Goal: Task Accomplishment & Management: Use online tool/utility

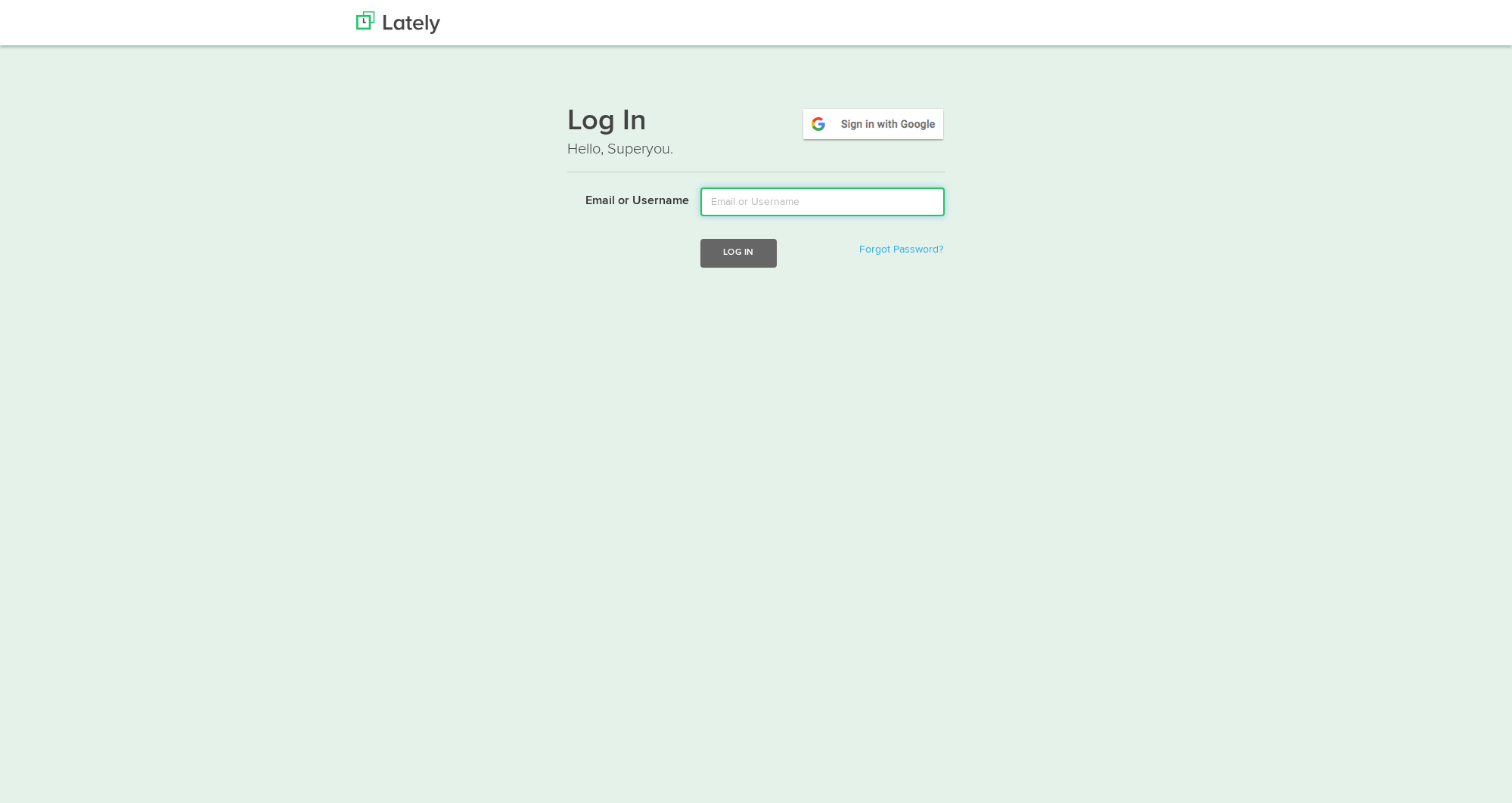
click at [745, 208] on input "Email or Username" at bounding box center [823, 202] width 245 height 29
type input "lala@joinfud.com"
click at [754, 251] on button "Log In" at bounding box center [738, 252] width 75 height 28
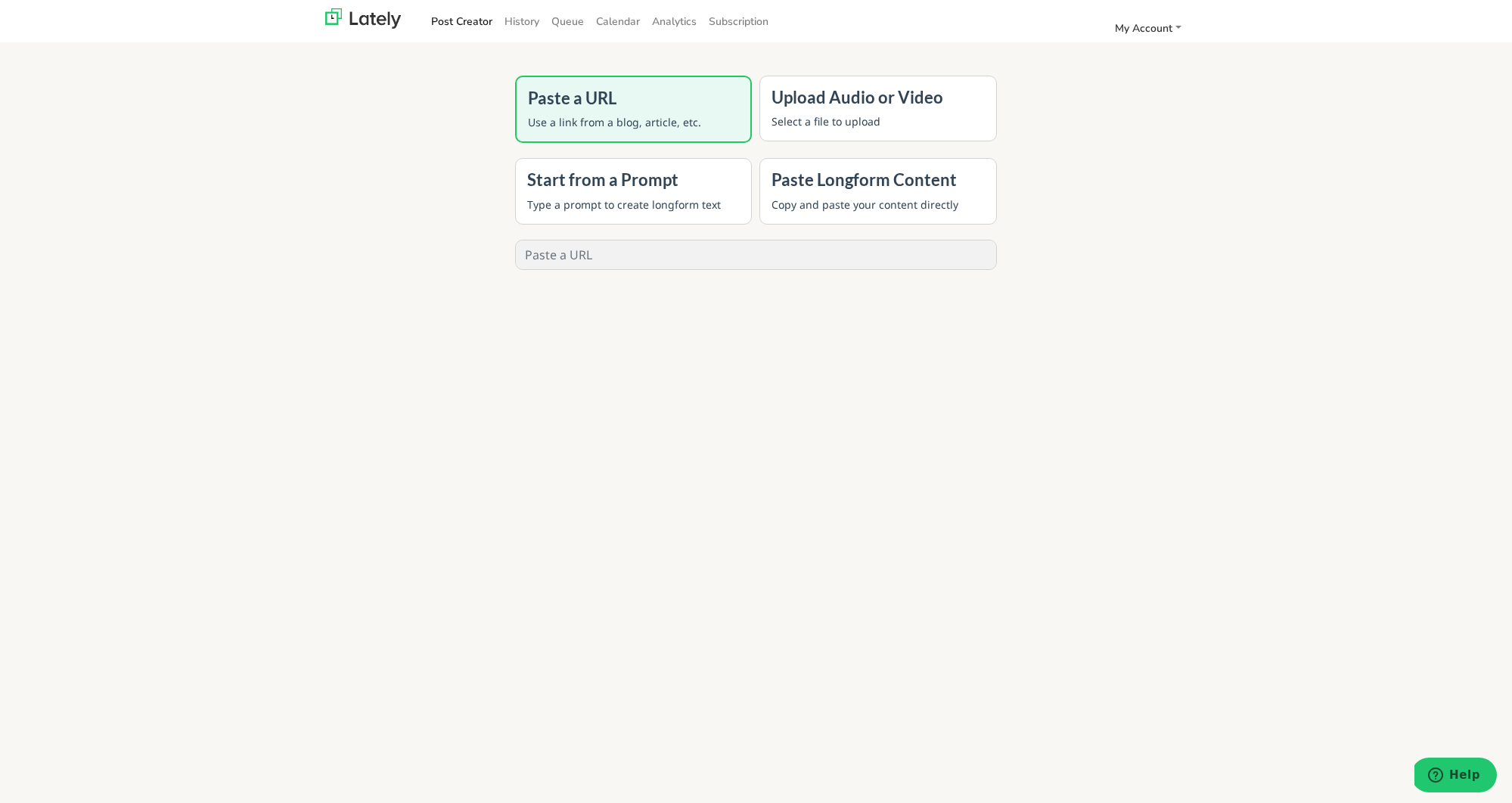
click at [754, 251] on input "text" at bounding box center [756, 255] width 481 height 29
paste input "[URL][DOMAIN_NAME]"
type input "[URL][DOMAIN_NAME]"
click at [737, 302] on button "GENERATE" at bounding box center [756, 305] width 121 height 33
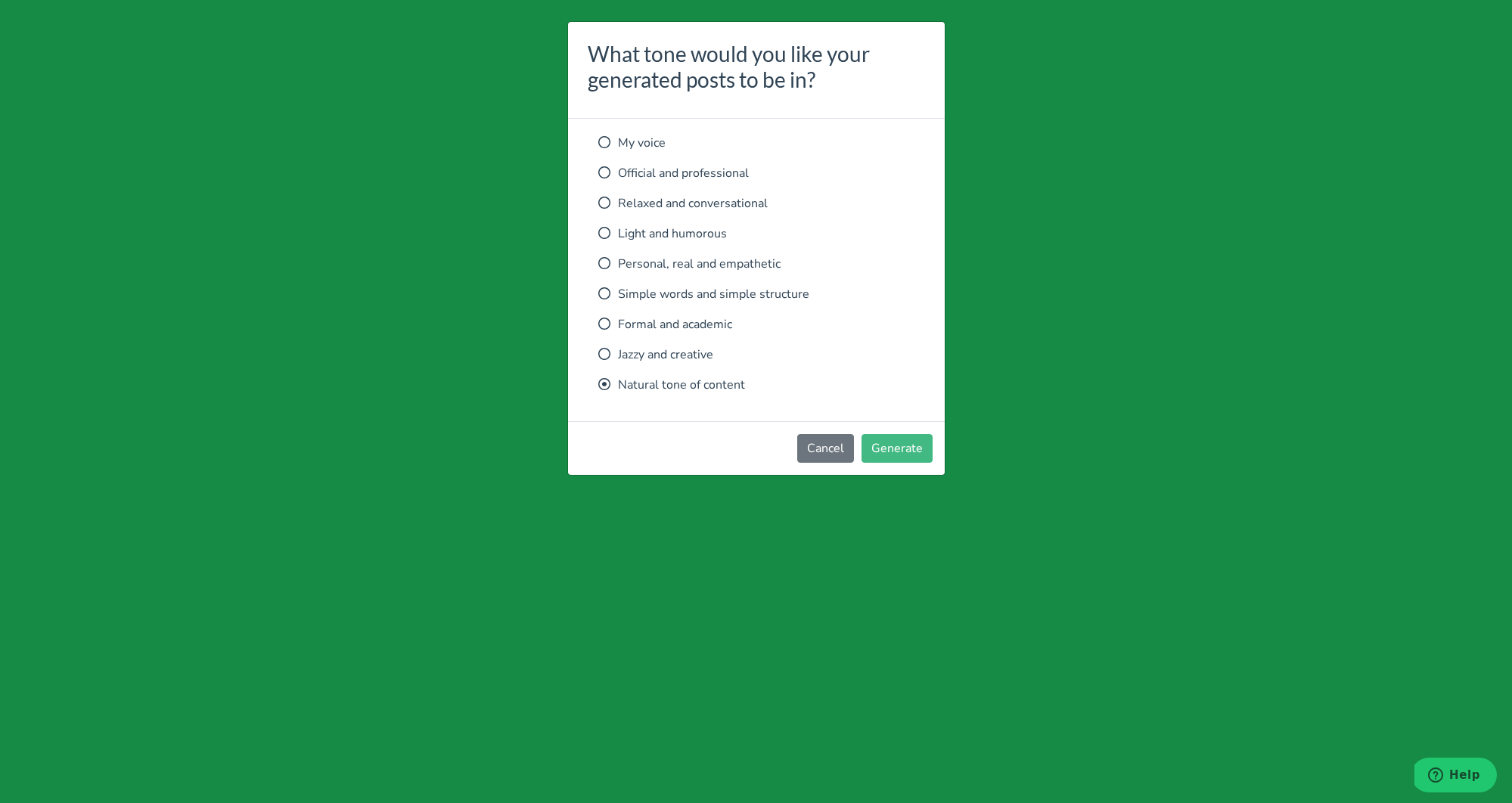
click at [695, 211] on p "Relaxed and conversational" at bounding box center [756, 203] width 316 height 18
click at [908, 441] on button "Generate" at bounding box center [896, 449] width 71 height 29
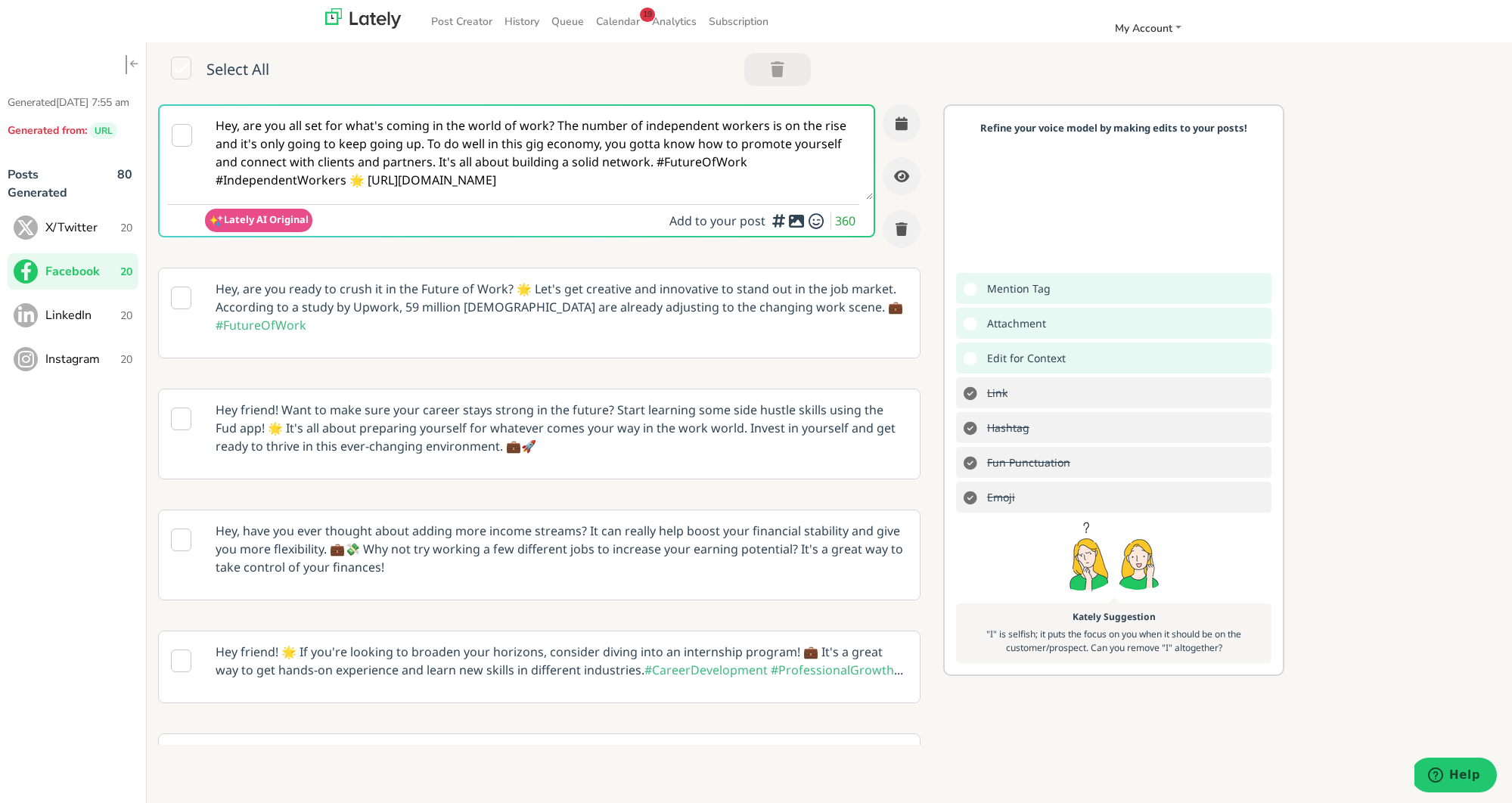
click at [109, 237] on span "X/Twitter" at bounding box center [83, 227] width 75 height 18
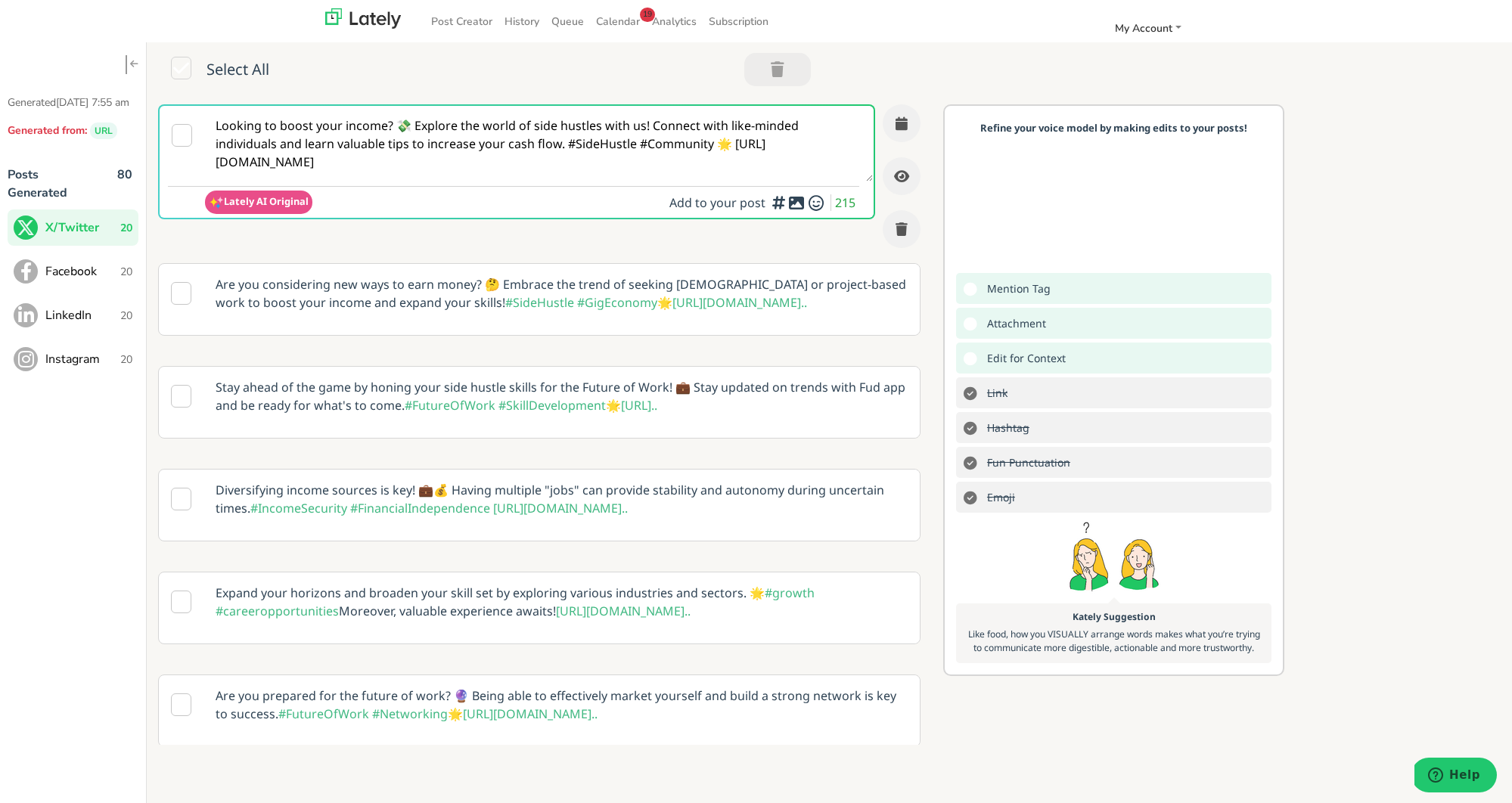
click at [564, 133] on textarea "Looking to boost your income? 💸 Explore the world of side hustles with us! Conn…" at bounding box center [539, 144] width 668 height 75
click at [665, 147] on textarea "Looking to boost your income? 💸 Explore the world of side hustles with us! Conn…" at bounding box center [539, 144] width 668 height 75
click at [569, 292] on p "Are you considering new ways to earn money? 🤔 Embrace the trend of seeking [DEM…" at bounding box center [562, 293] width 715 height 59
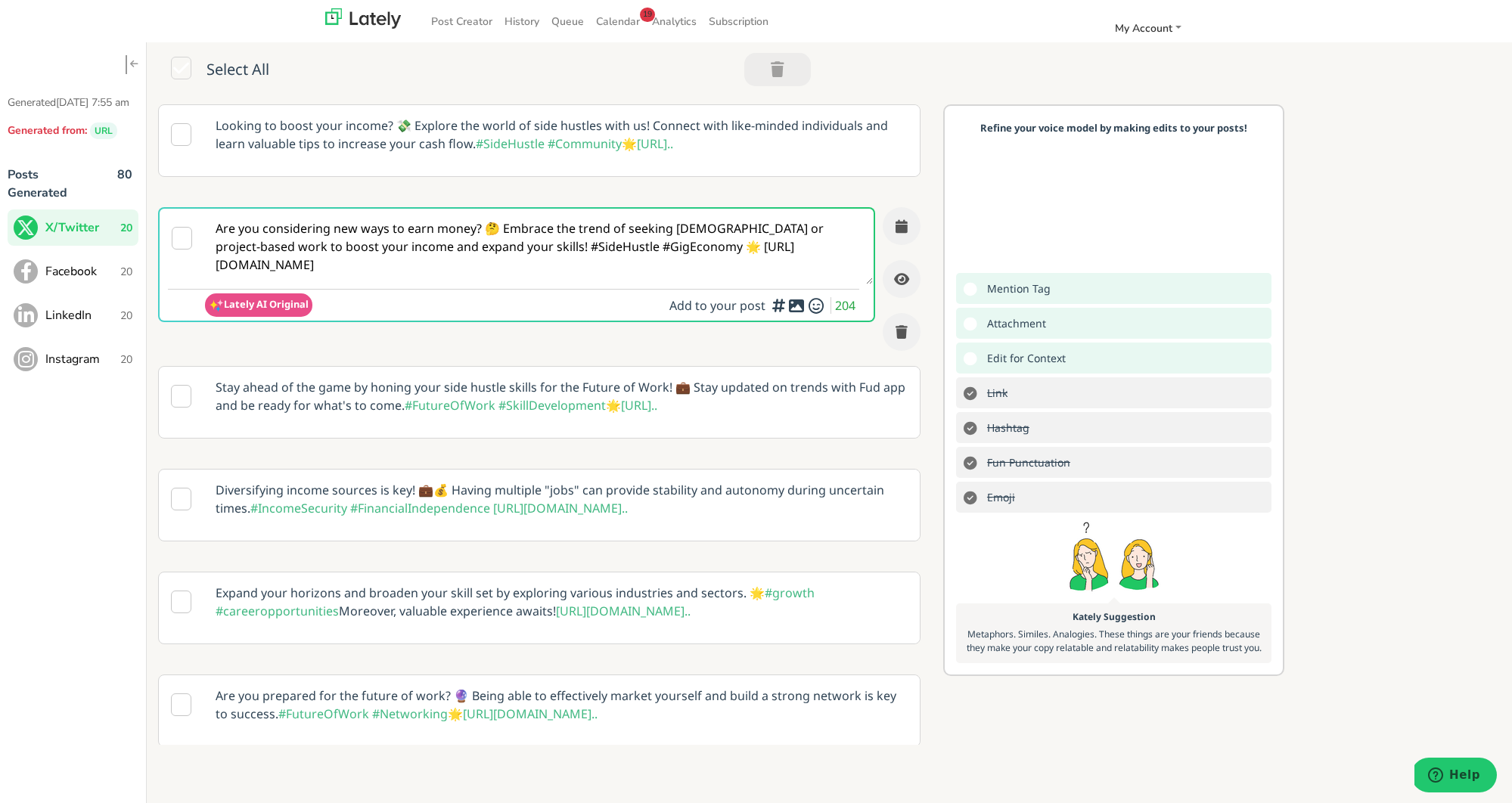
click at [642, 492] on p "Diversifying income sources is key! 💼💰 Having multiple "jobs" can provide stabi…" at bounding box center [562, 499] width 715 height 59
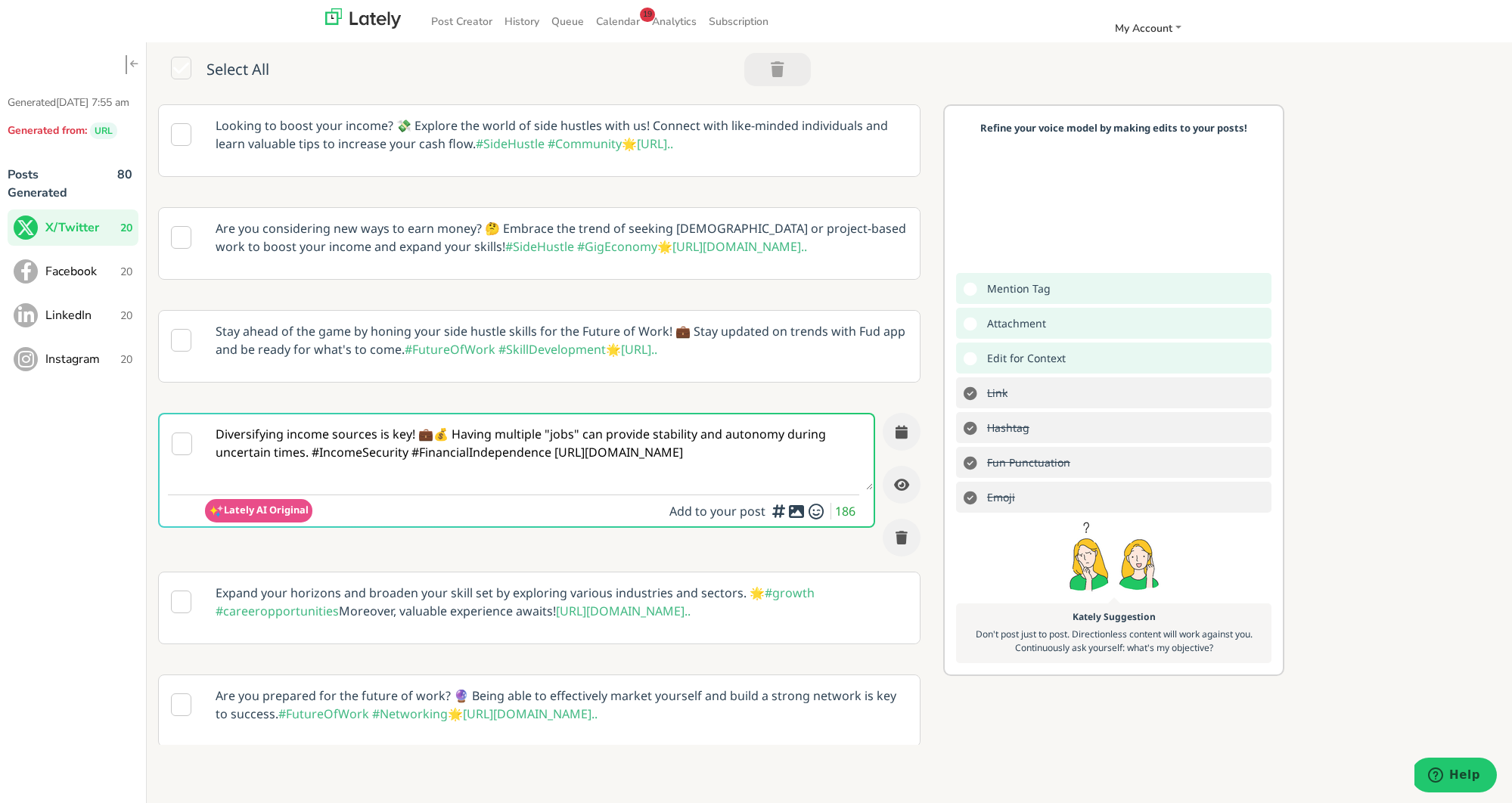
click at [556, 454] on textarea "Diversifying income sources is key! 💼💰 Having multiple "jobs" can provide stabi…" at bounding box center [539, 452] width 668 height 75
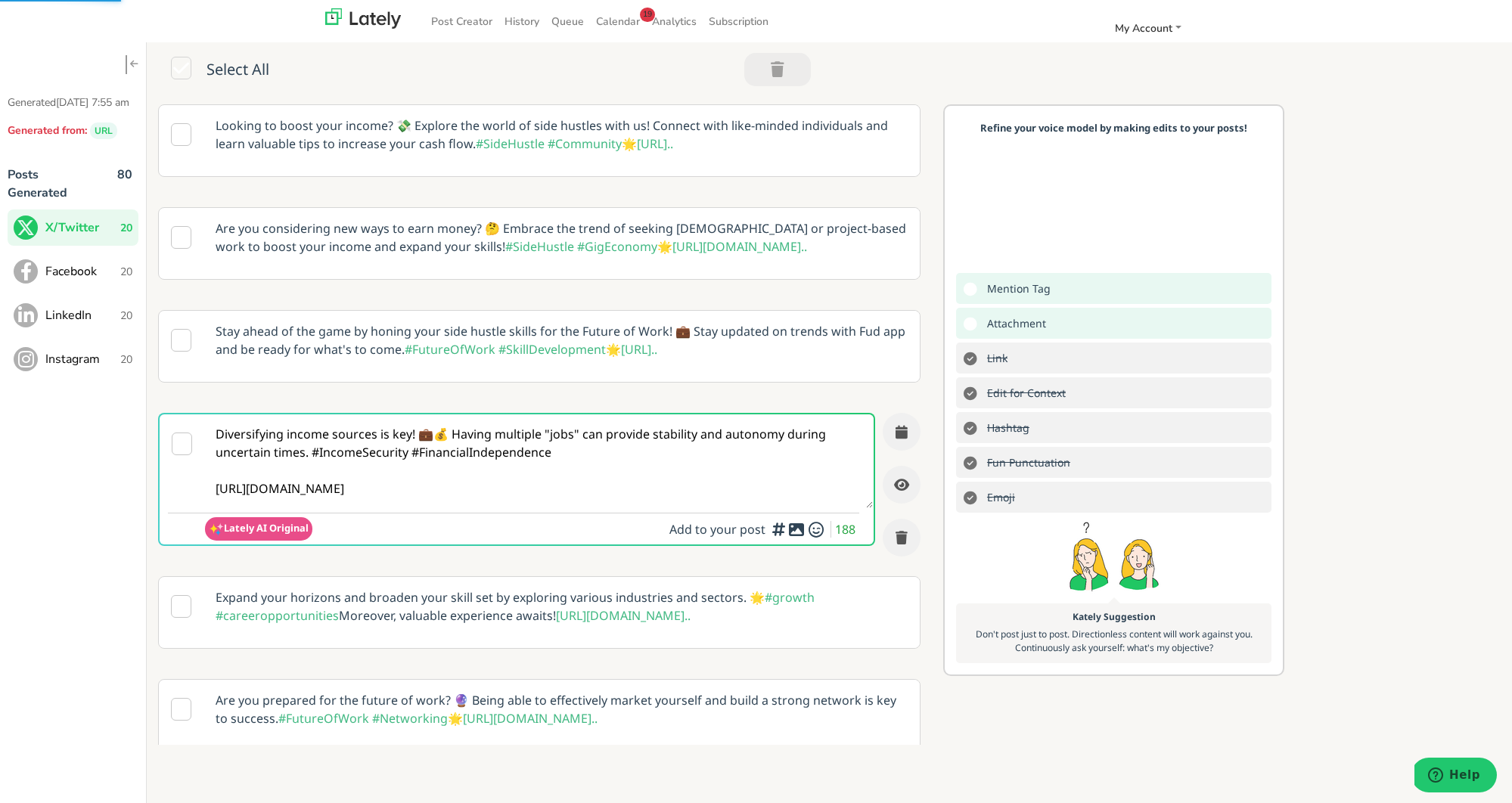
type textarea "Diversifying income sources is key! 💼💰 Having multiple "jobs" can provide stabi…"
click at [790, 530] on icon at bounding box center [796, 529] width 18 height 1
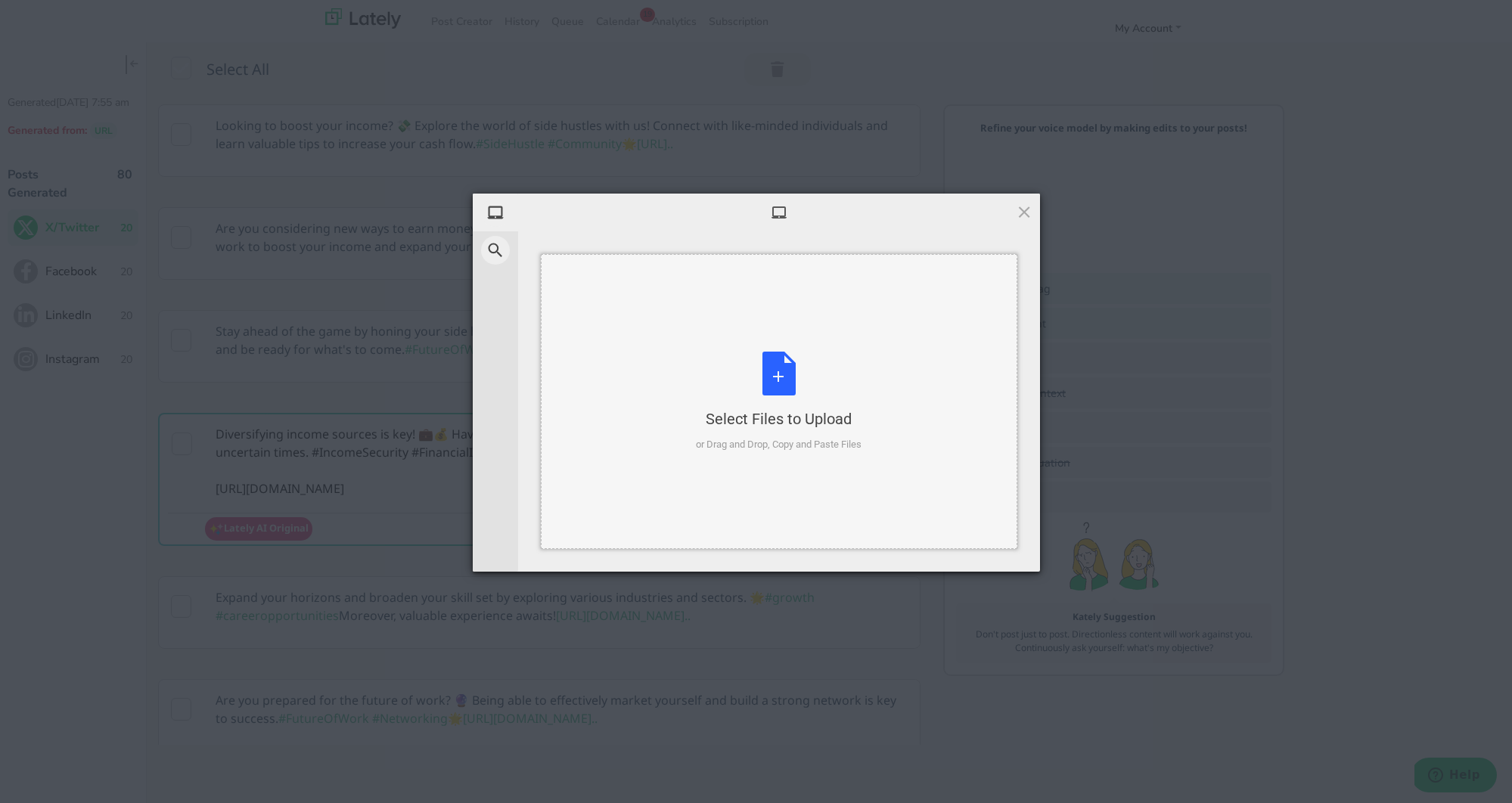
click at [777, 363] on div "Select Files to Upload or Drag and Drop, Copy and Paste Files" at bounding box center [779, 402] width 166 height 101
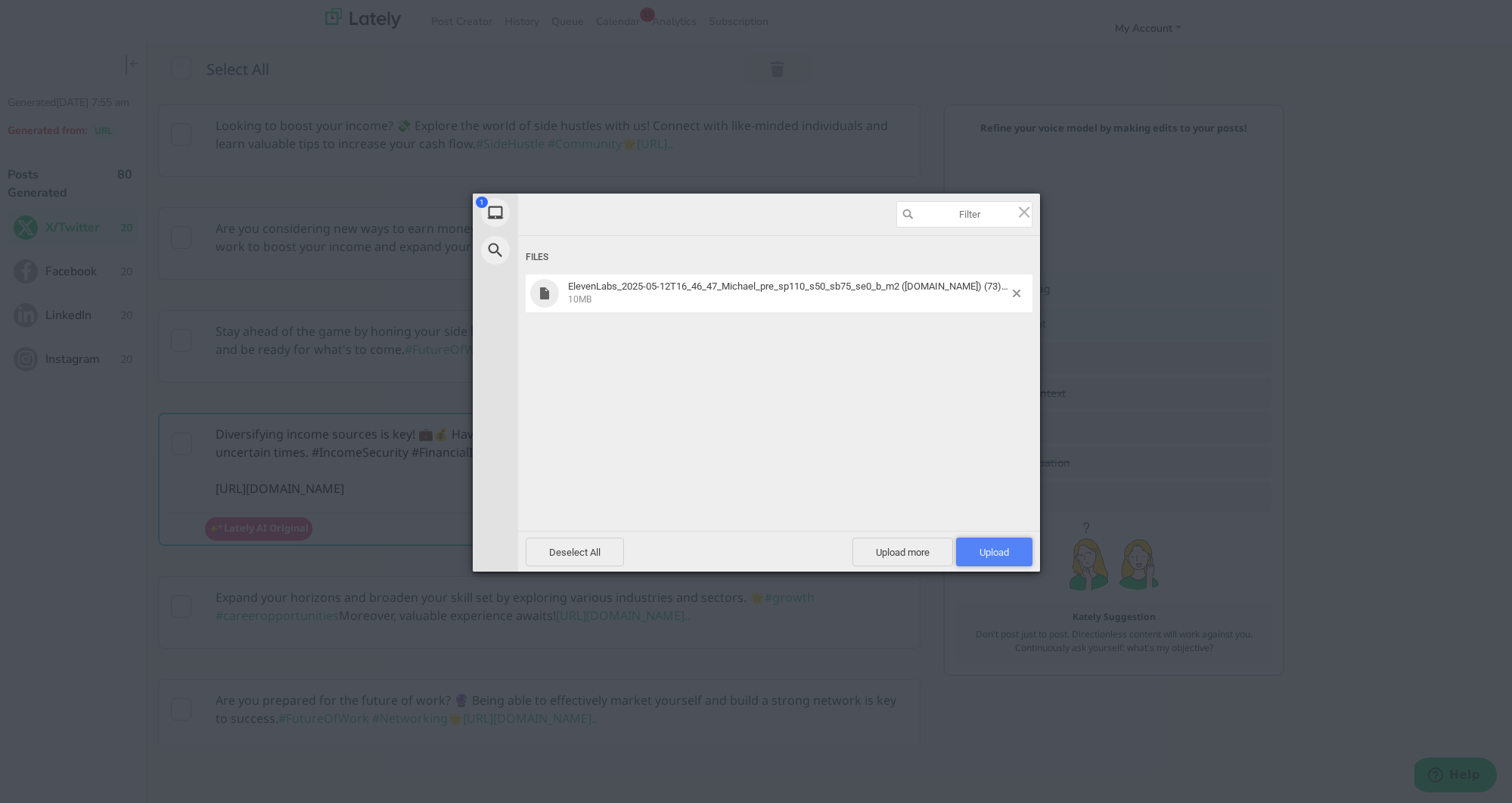
click at [979, 539] on span "Upload 1" at bounding box center [994, 552] width 76 height 29
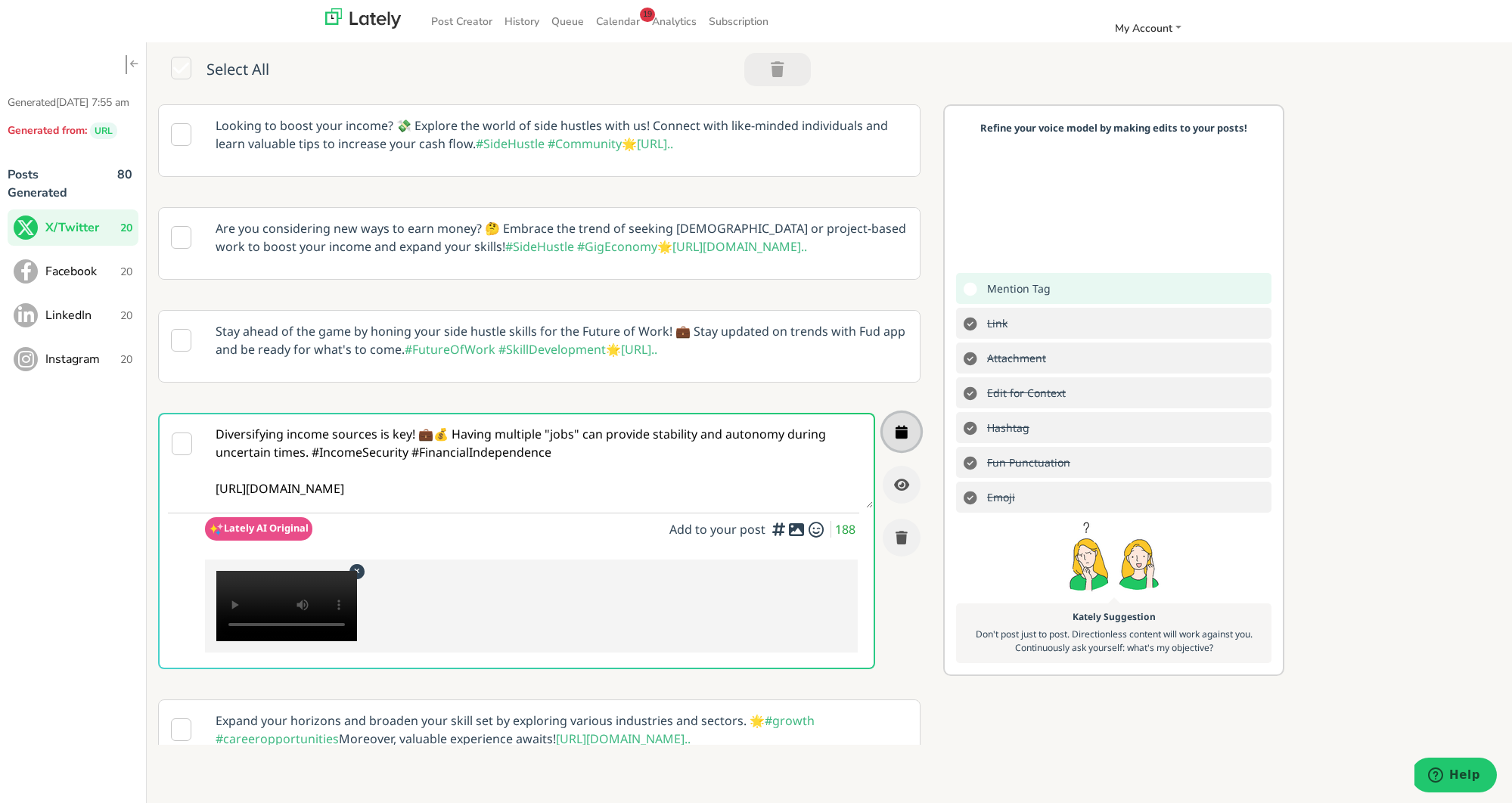
click at [901, 435] on icon "button" at bounding box center [901, 432] width 12 height 14
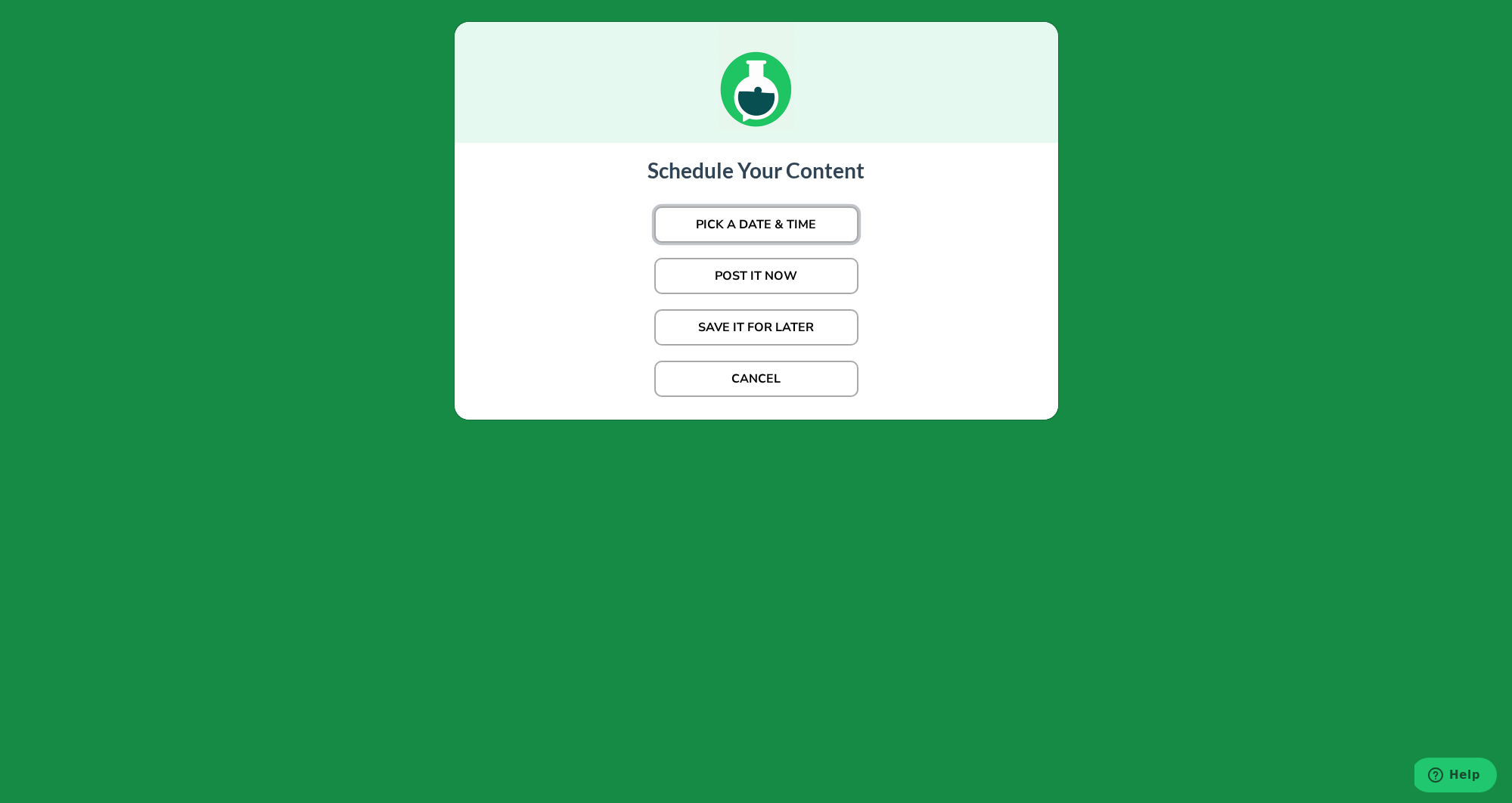
click at [811, 237] on button "PICK A DATE & TIME" at bounding box center [756, 224] width 204 height 36
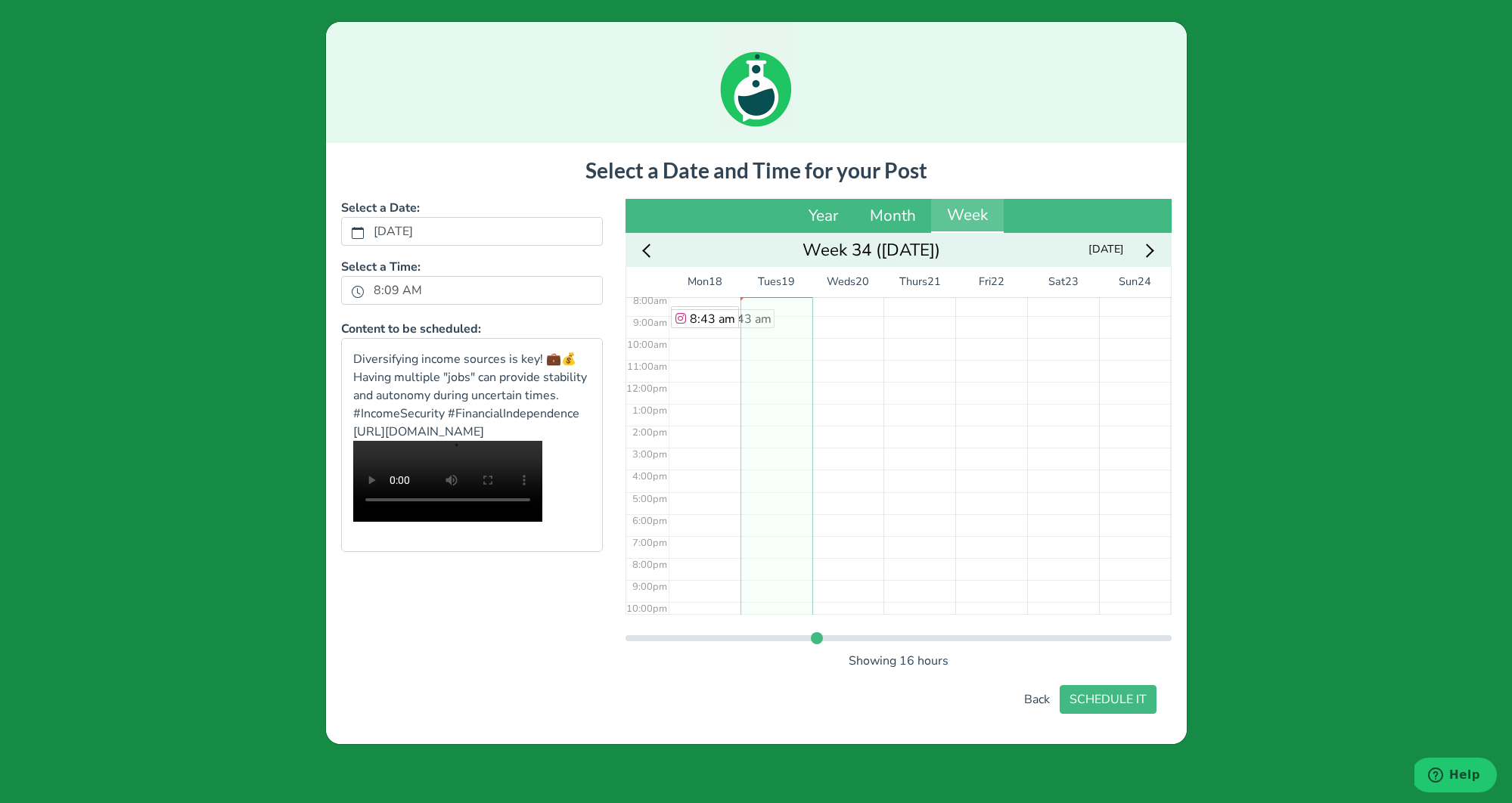
scroll to position [204, 0]
click at [775, 489] on div "No Event" at bounding box center [777, 357] width 72 height 527
click at [774, 471] on div "6:01 pm" at bounding box center [777, 357] width 72 height 527
click at [1130, 701] on button "SCHEDULE IT" at bounding box center [1107, 700] width 97 height 29
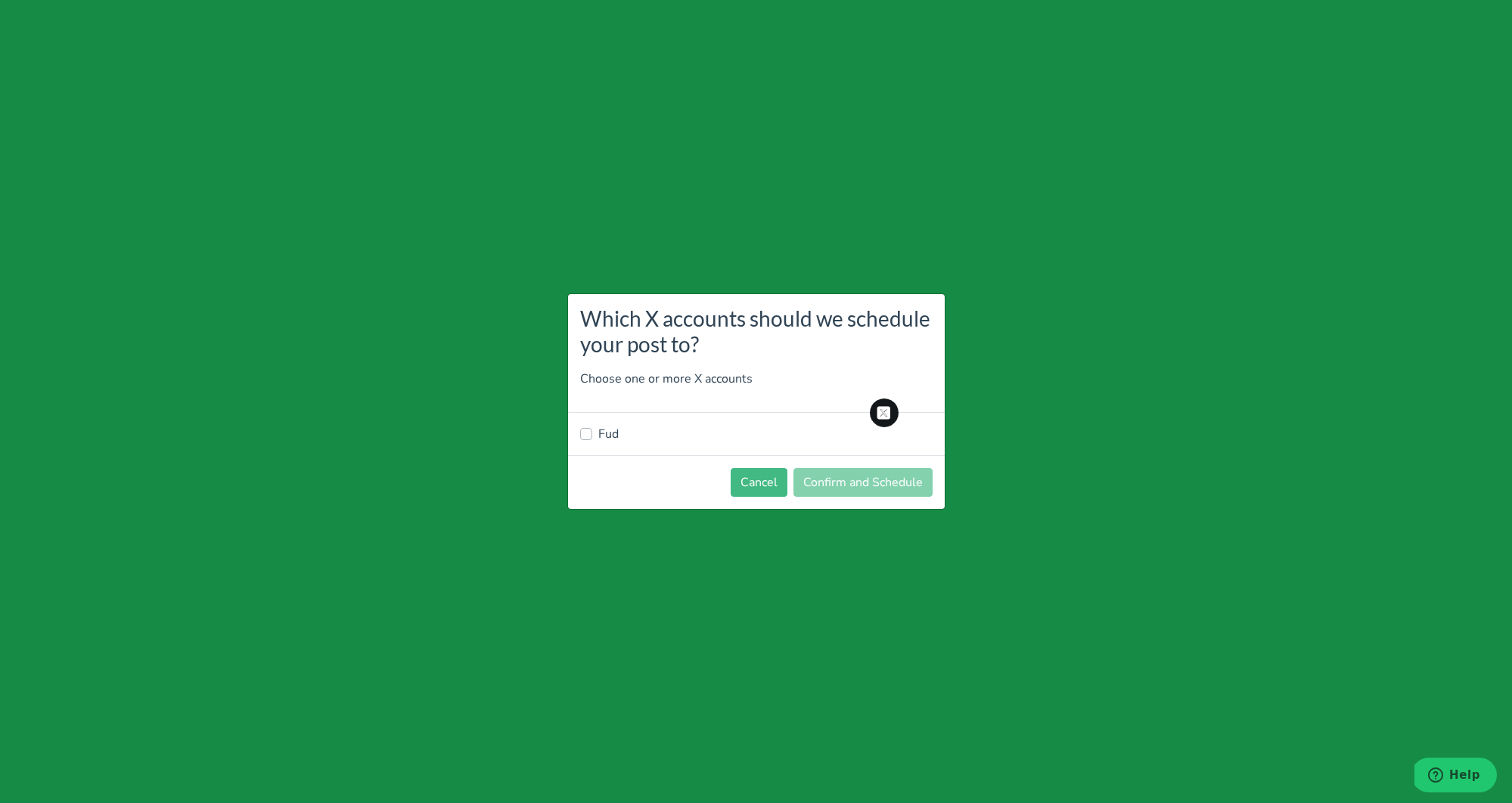
click at [611, 436] on label "Fud" at bounding box center [608, 434] width 21 height 18
click at [592, 436] on input "Fud" at bounding box center [586, 433] width 12 height 15
checkbox input "true"
click at [832, 472] on button "Confirm and Schedule" at bounding box center [863, 482] width 139 height 29
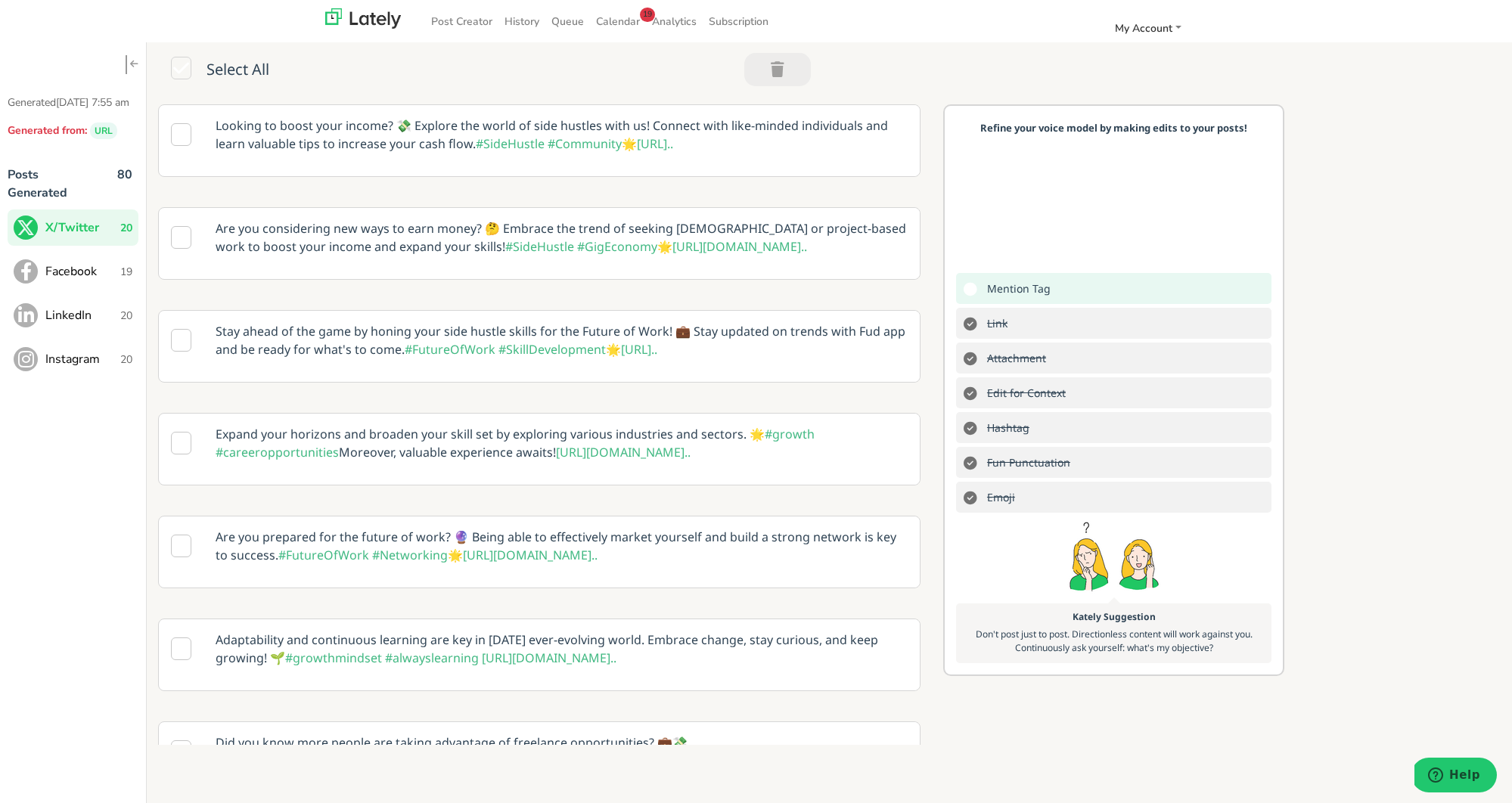
click at [53, 280] on span "Facebook" at bounding box center [83, 271] width 75 height 18
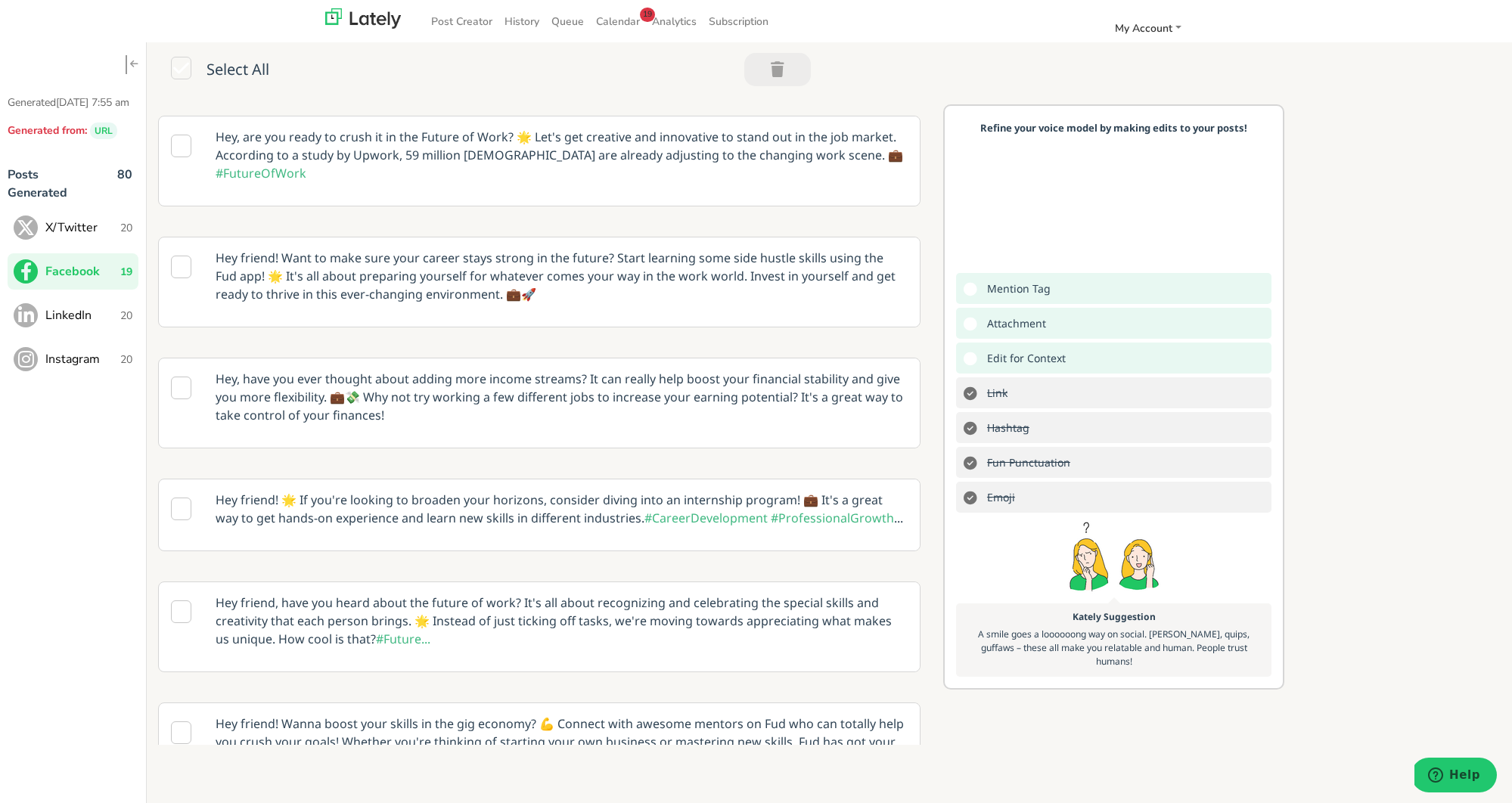
scroll to position [154, 0]
click at [613, 393] on p "Hey, have you ever thought about adding more income streams? It can really help…" at bounding box center [562, 395] width 715 height 77
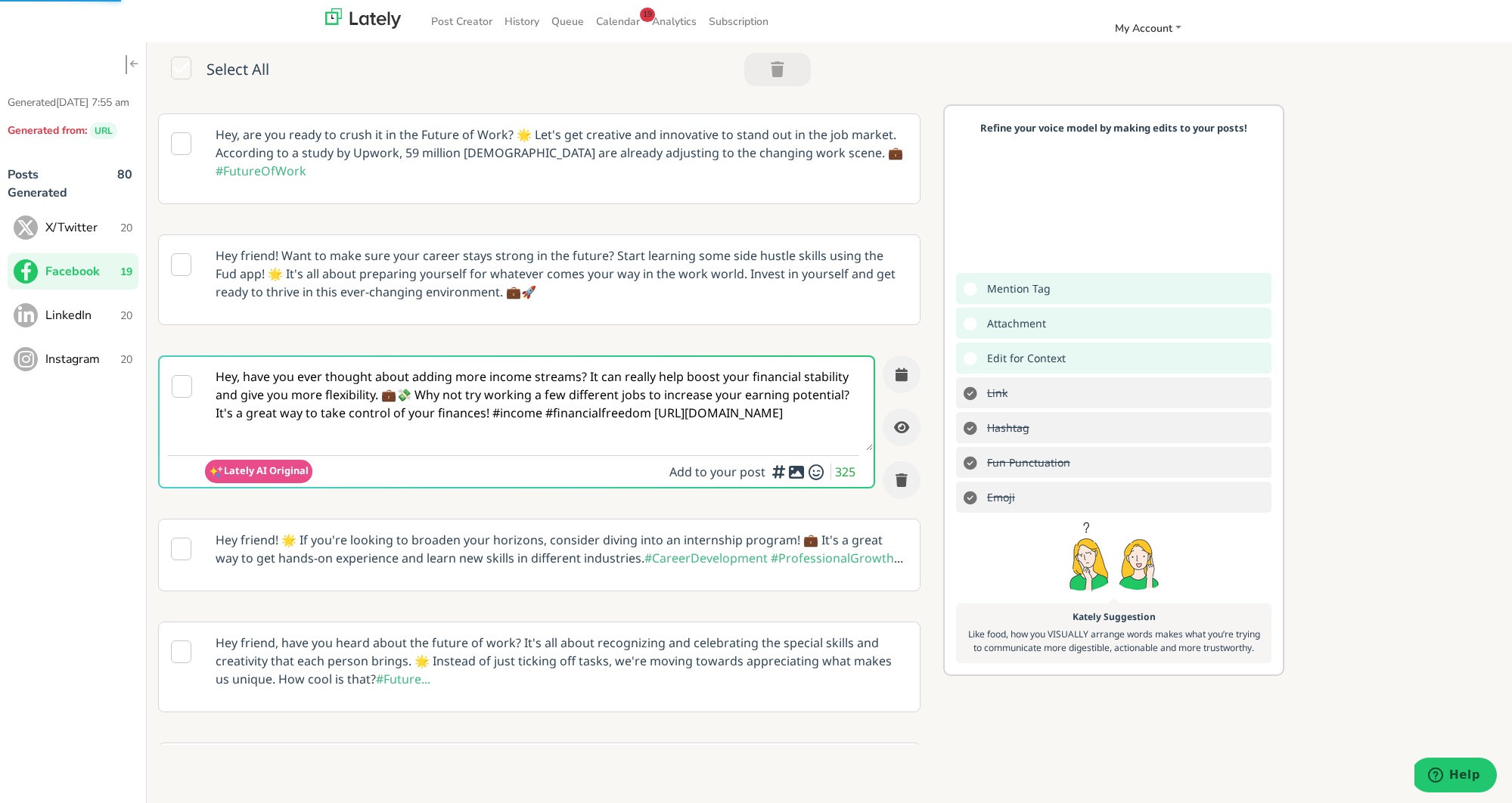
scroll to position [111, 0]
click at [629, 415] on textarea "Hey, have you ever thought about adding more income streams? It can really help…" at bounding box center [539, 404] width 668 height 94
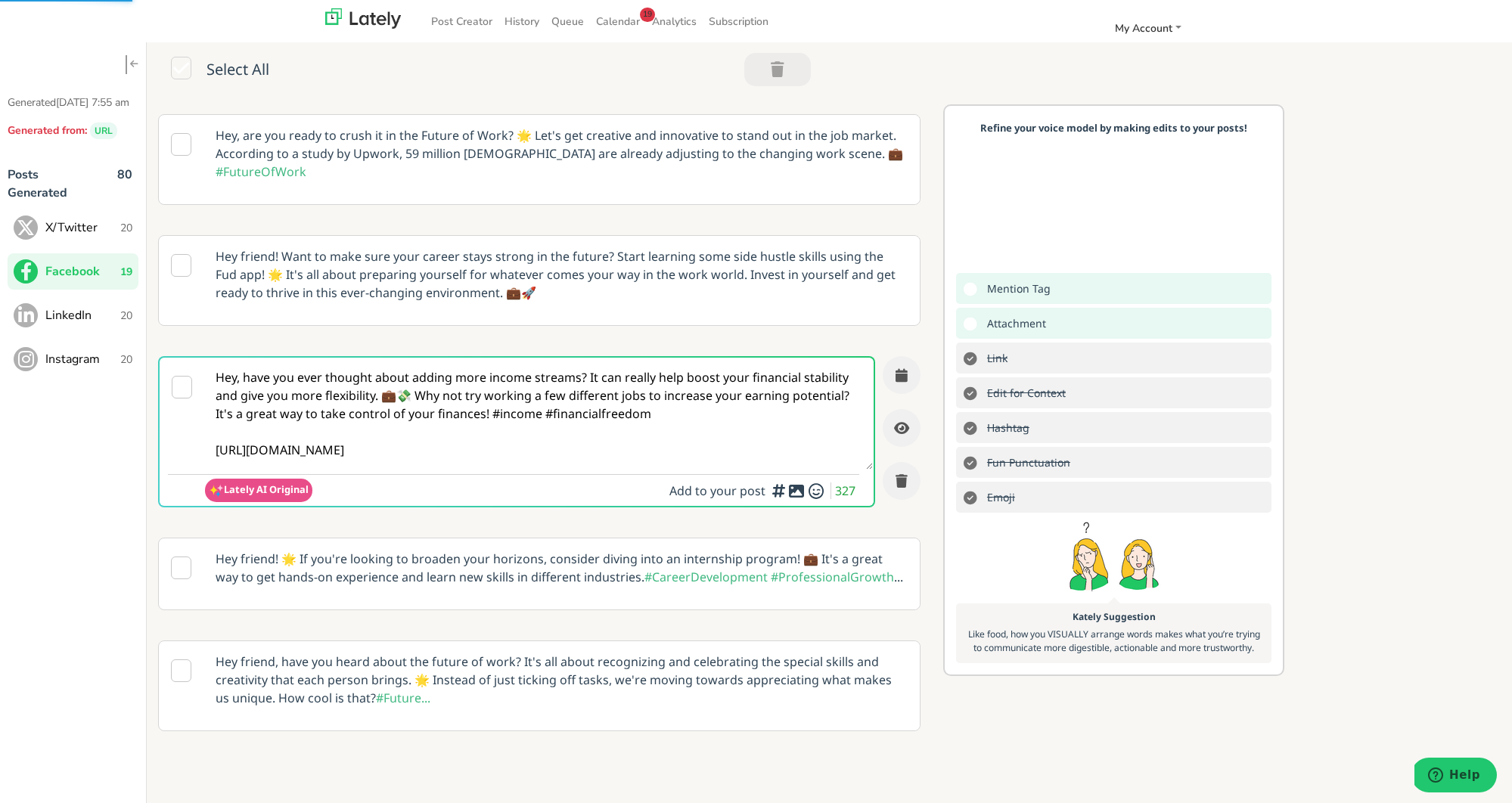
type textarea "Hey, have you ever thought about adding more income streams? It can really help…"
click at [794, 492] on icon at bounding box center [796, 491] width 18 height 1
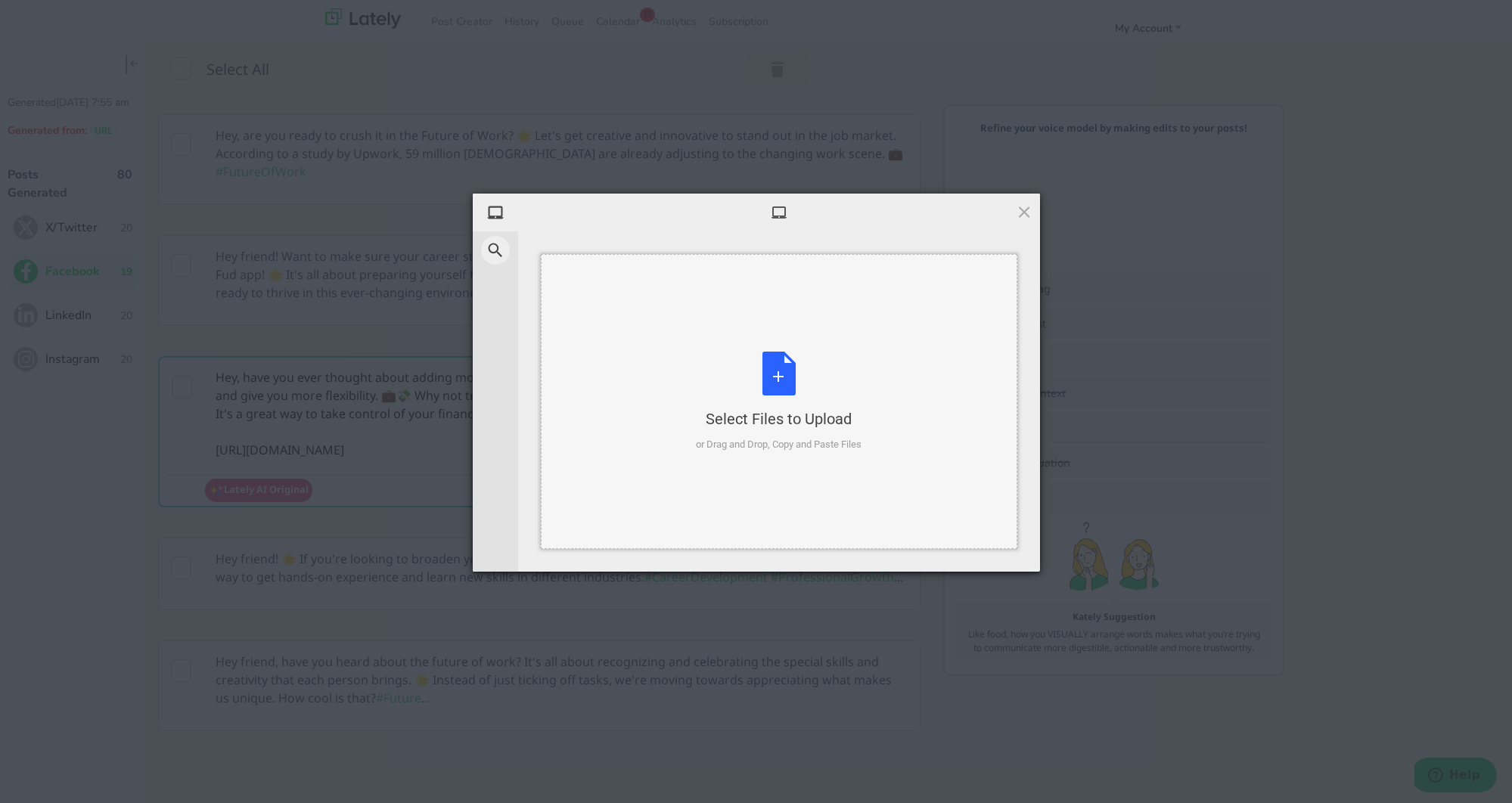
click at [772, 381] on div "Select Files to Upload or Drag and Drop, Copy and Paste Files" at bounding box center [779, 402] width 166 height 101
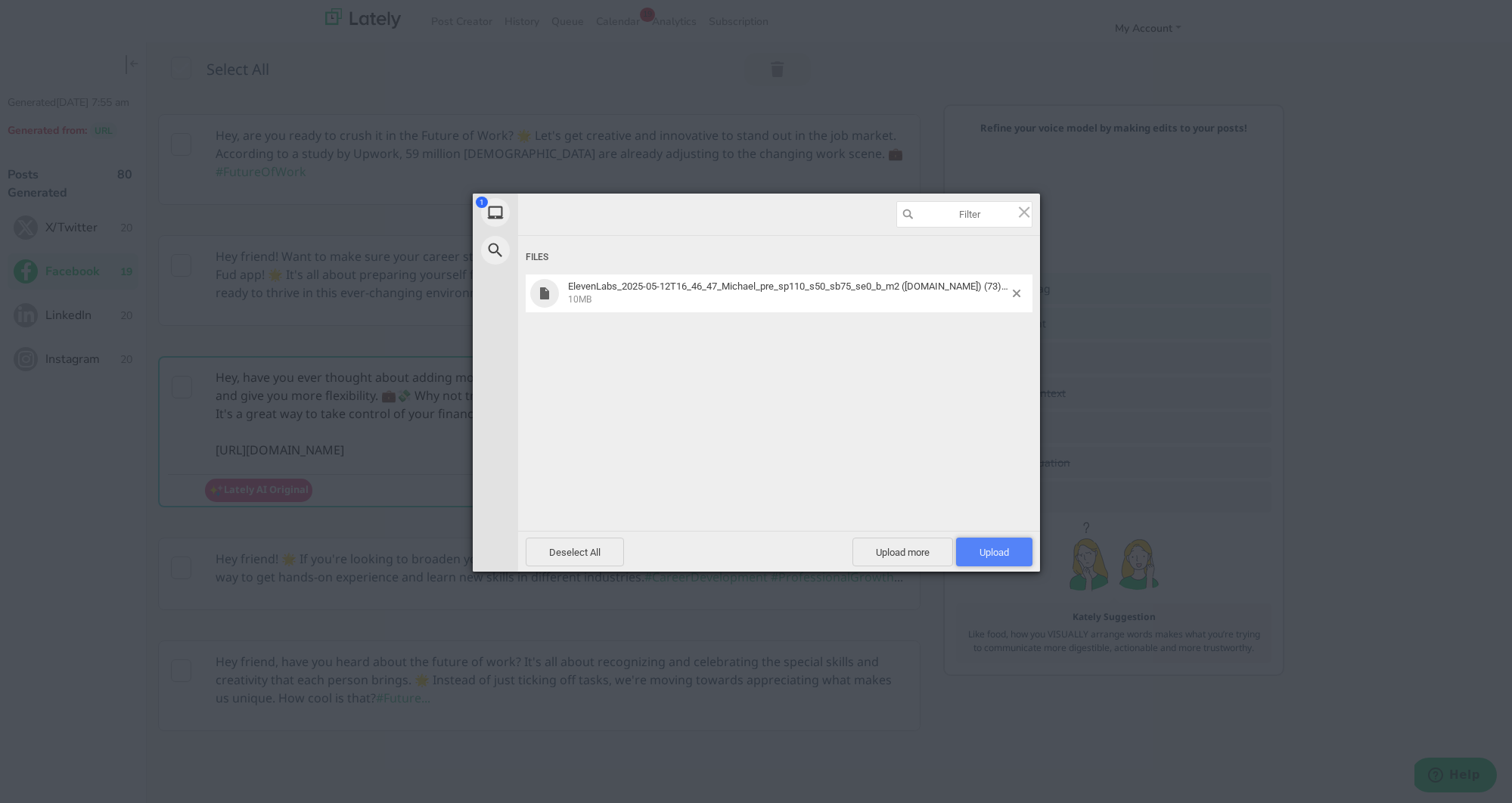
click at [1017, 552] on span "Upload 1" at bounding box center [994, 552] width 76 height 29
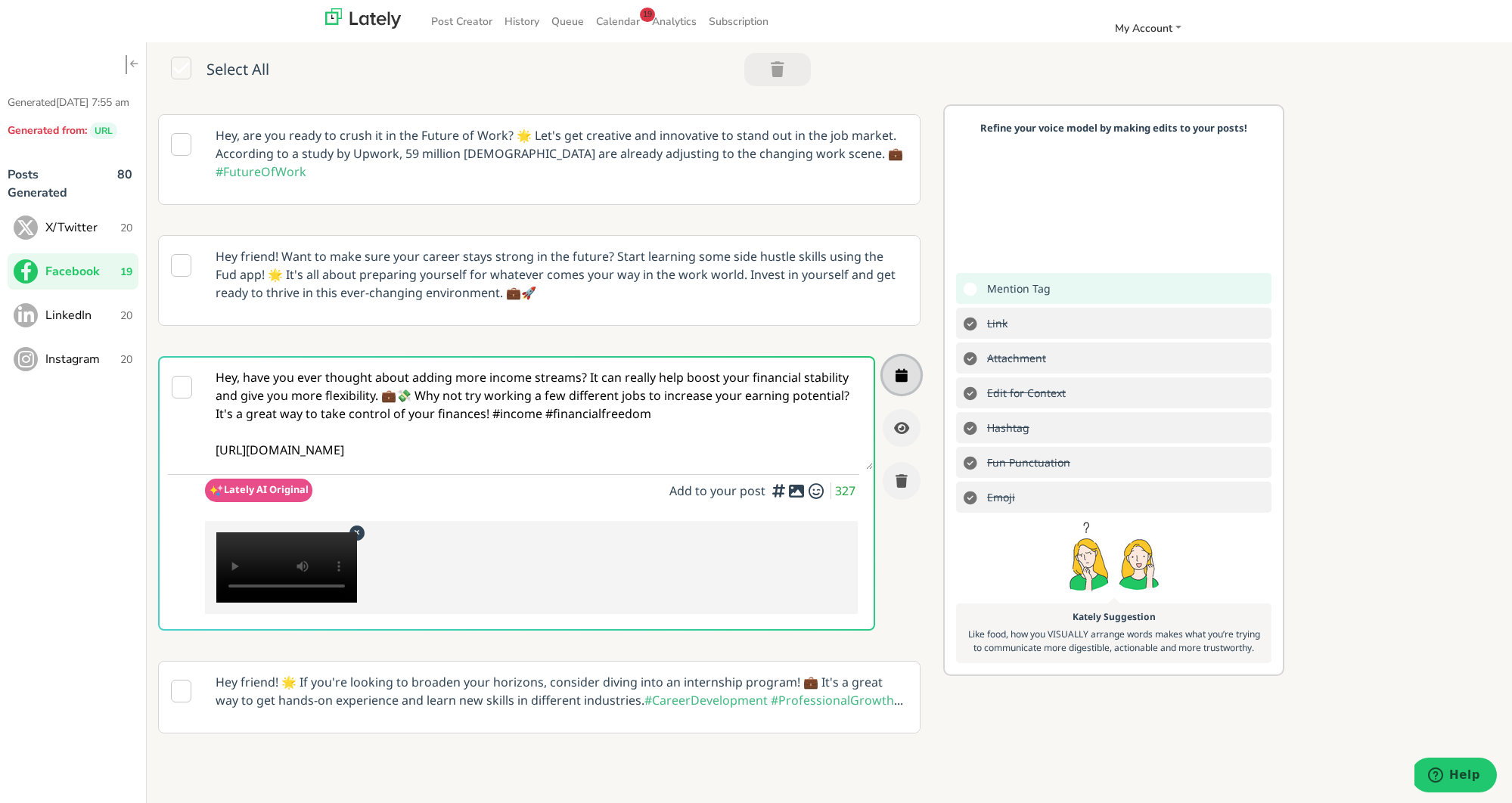
click at [907, 382] on button "button" at bounding box center [901, 375] width 38 height 38
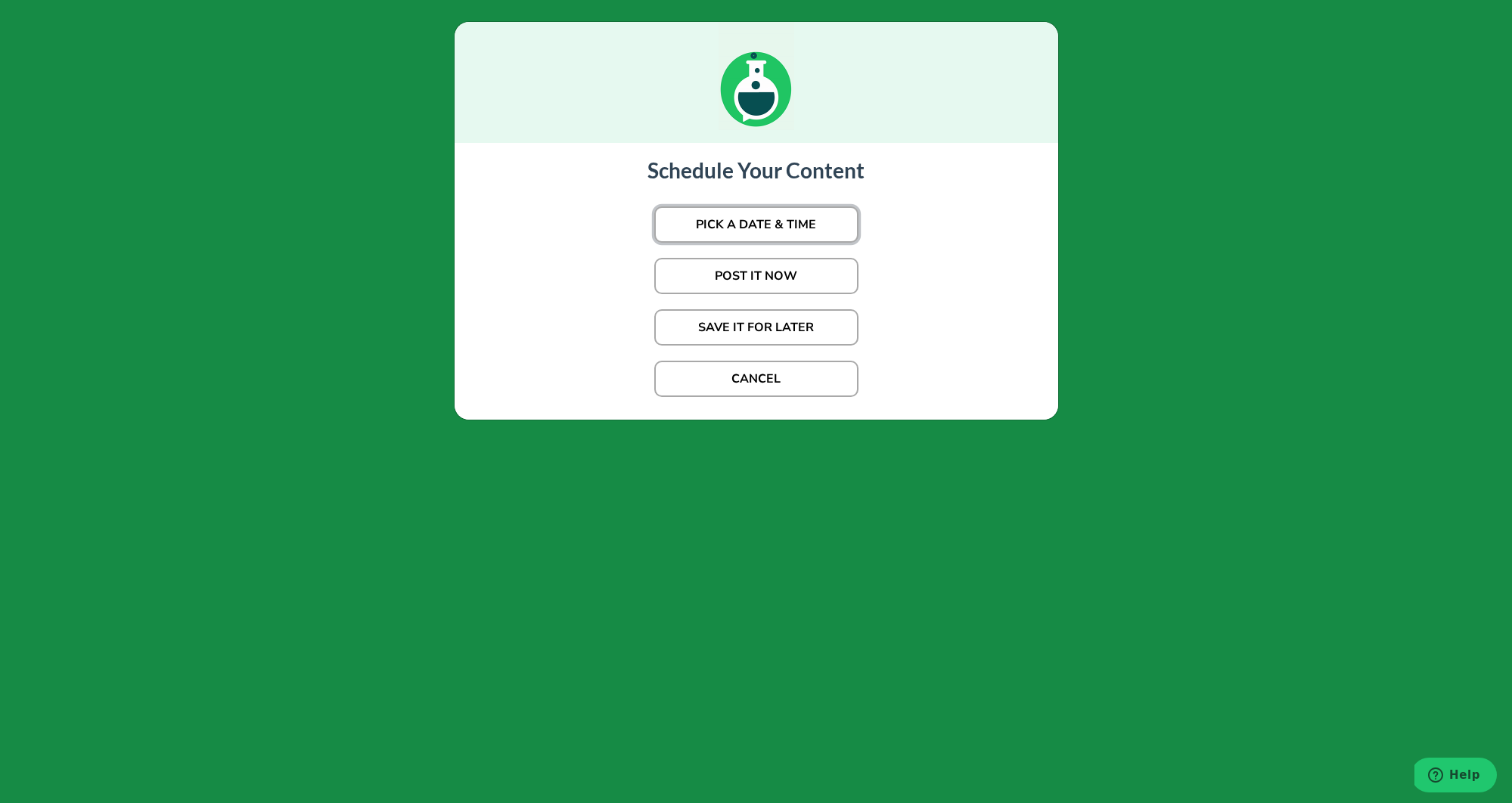
click at [811, 238] on button "PICK A DATE & TIME" at bounding box center [756, 224] width 204 height 36
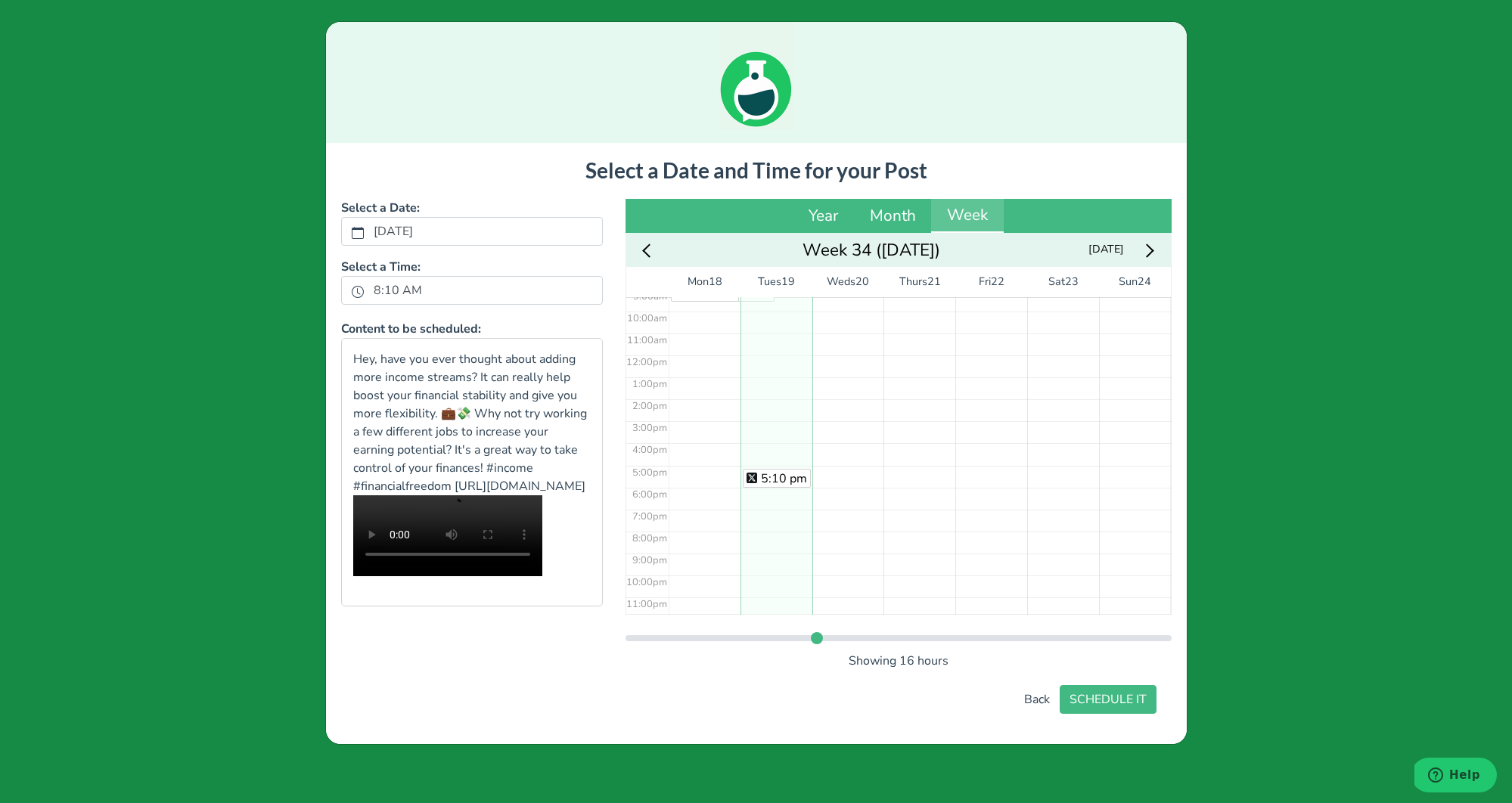
scroll to position [210, 0]
click at [771, 461] on div "5:10 pm" at bounding box center [777, 351] width 72 height 527
click at [1088, 712] on button "SCHEDULE IT" at bounding box center [1107, 700] width 97 height 29
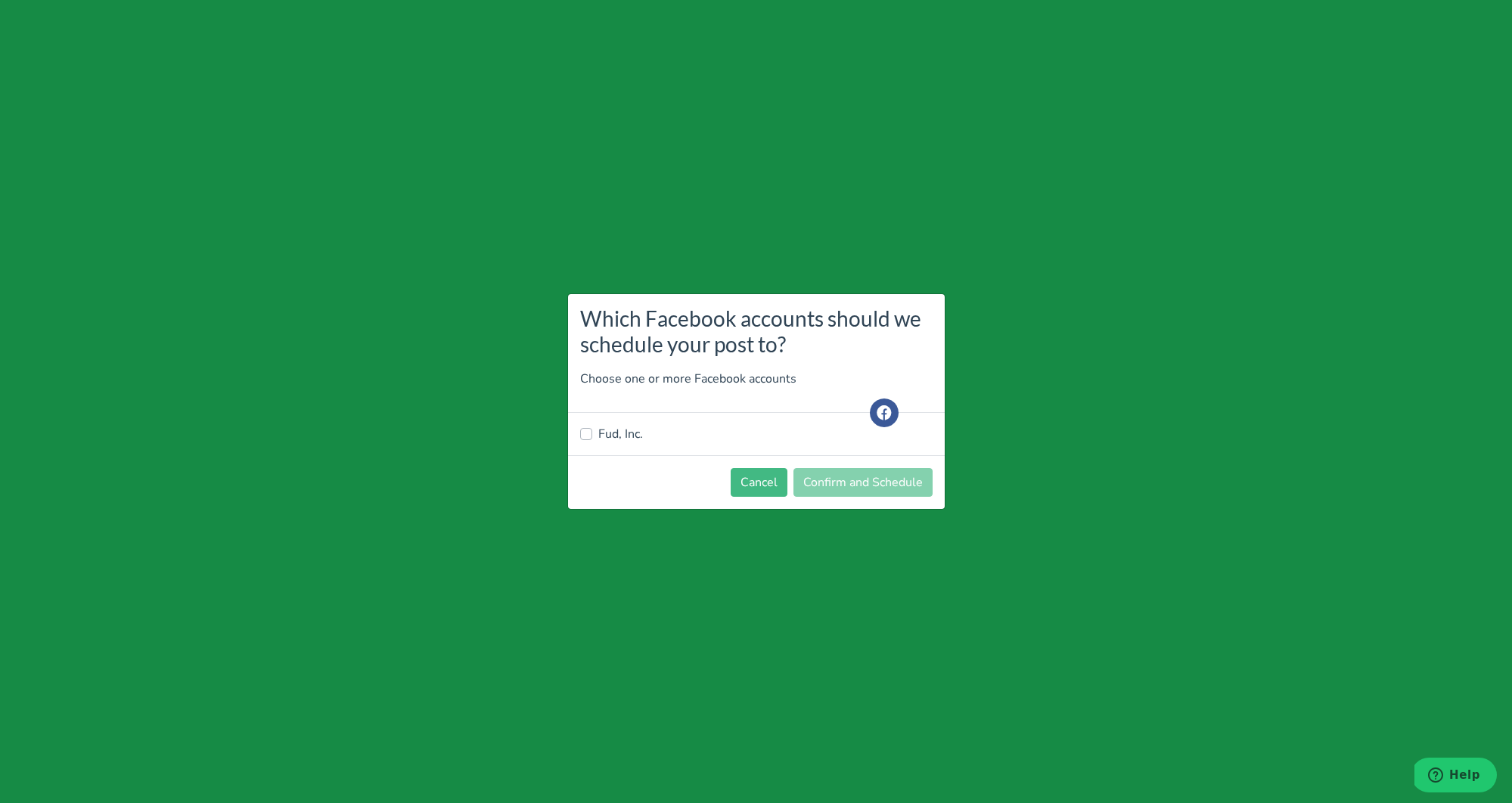
click at [612, 433] on label "Fud, Inc." at bounding box center [620, 434] width 44 height 18
click at [592, 433] on input "Fud, Inc." at bounding box center [586, 433] width 12 height 15
checkbox input "true"
click at [874, 487] on button "Confirm and Schedule" at bounding box center [863, 482] width 139 height 29
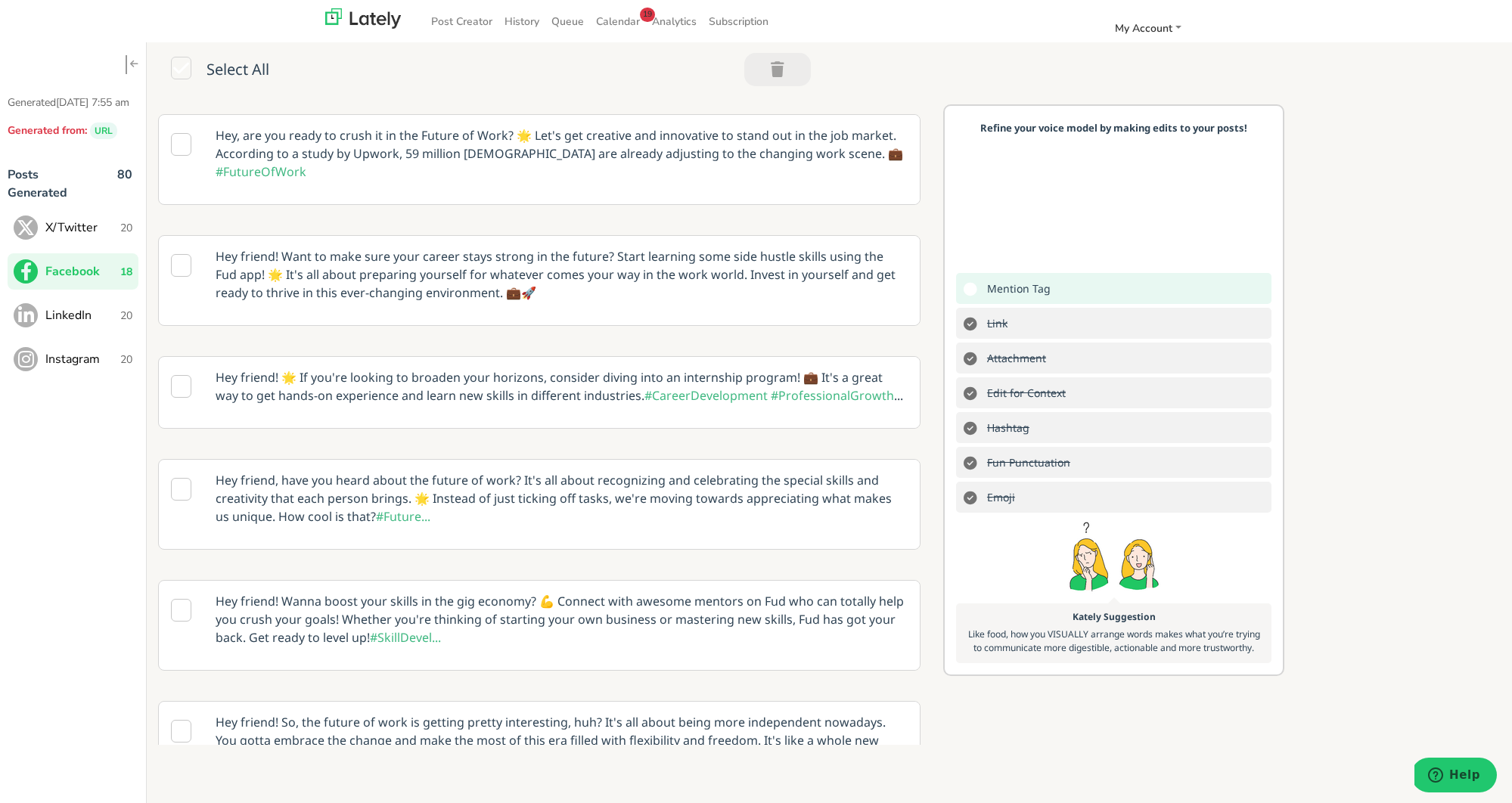
click at [99, 324] on span "LinkedIn" at bounding box center [83, 315] width 75 height 18
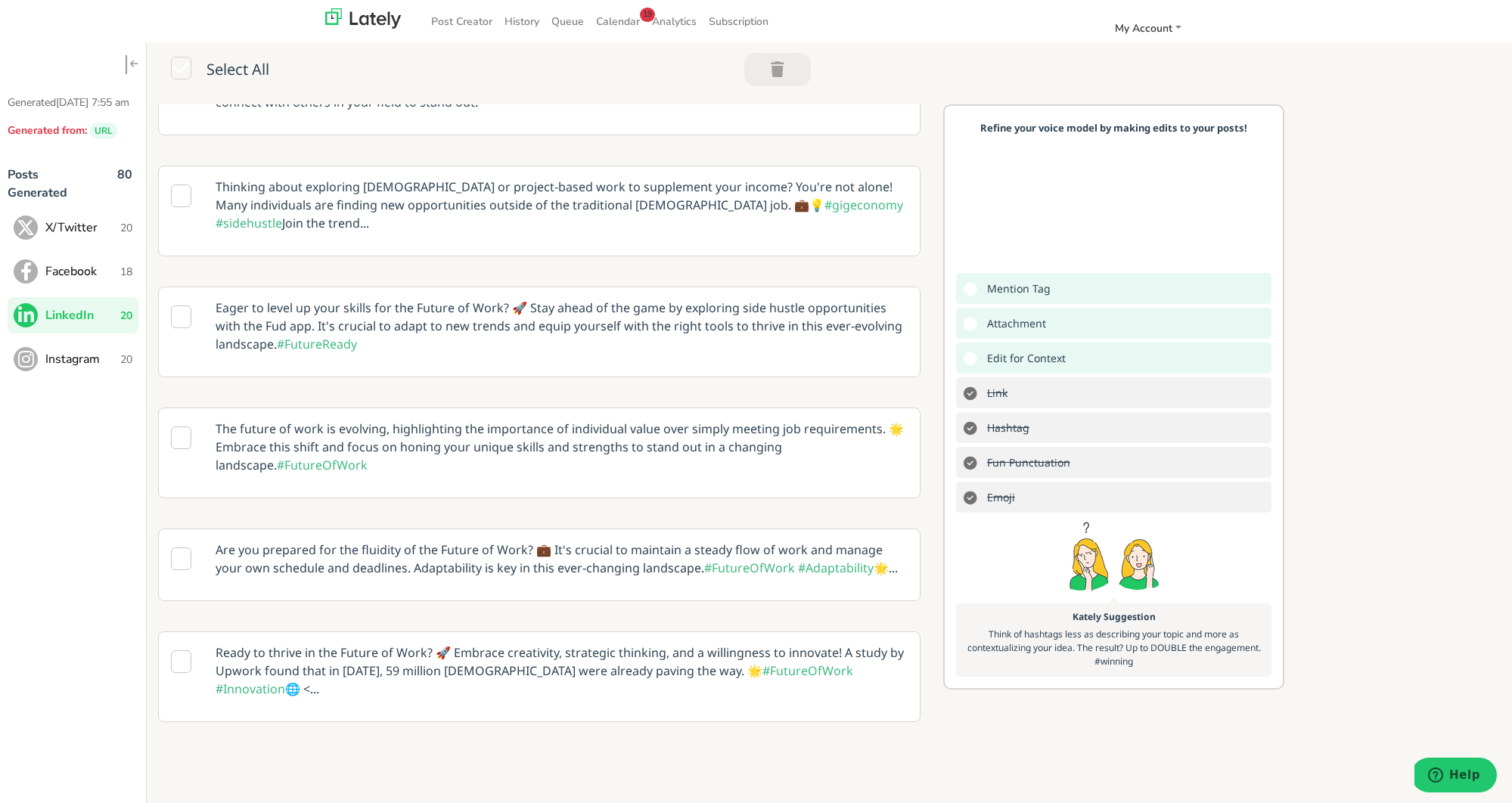
scroll to position [351, 0]
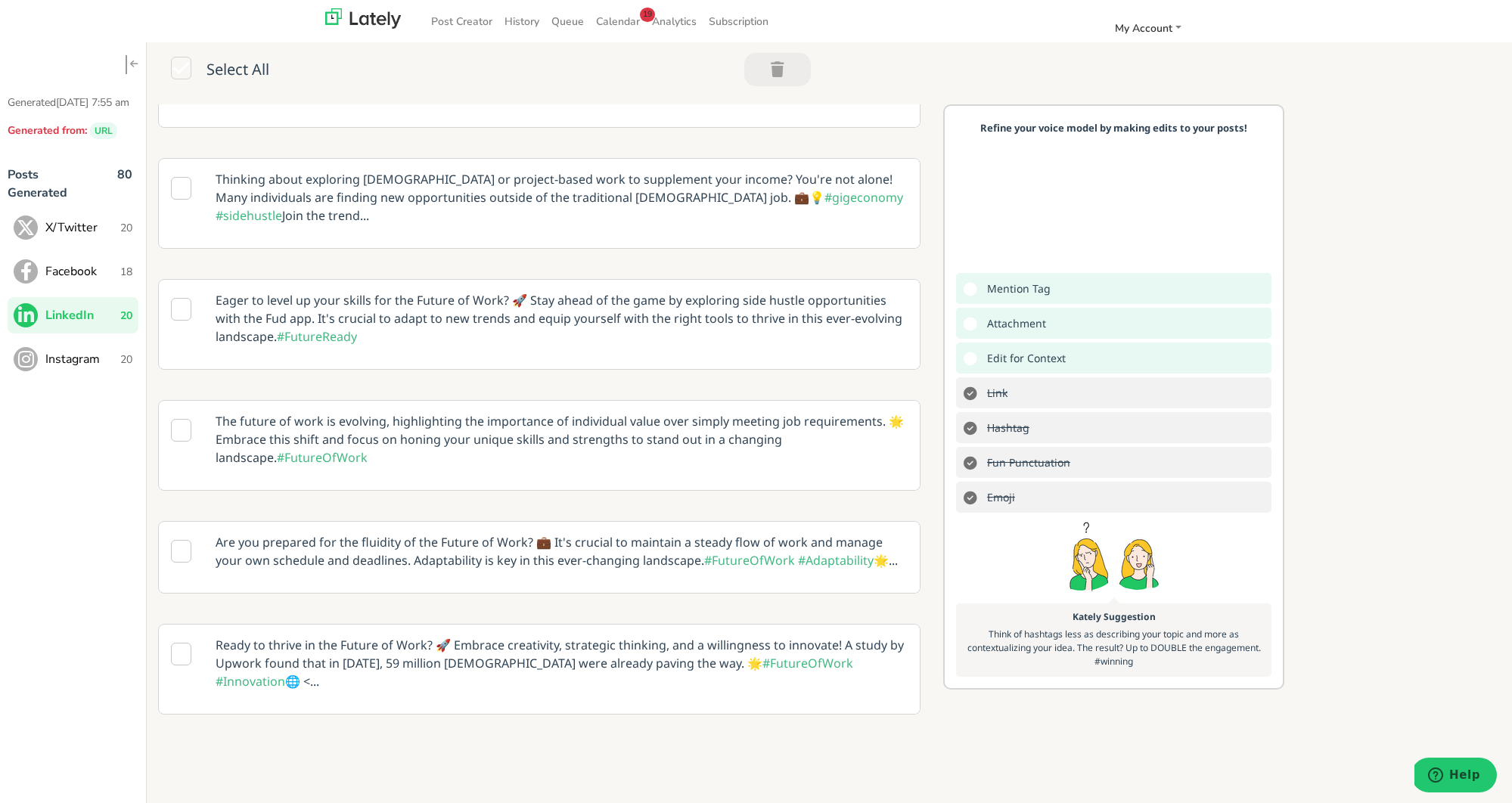
click at [604, 532] on p "Are you prepared for the fluidity of the Future of Work? 💼 It's crucial to main…" at bounding box center [562, 551] width 715 height 59
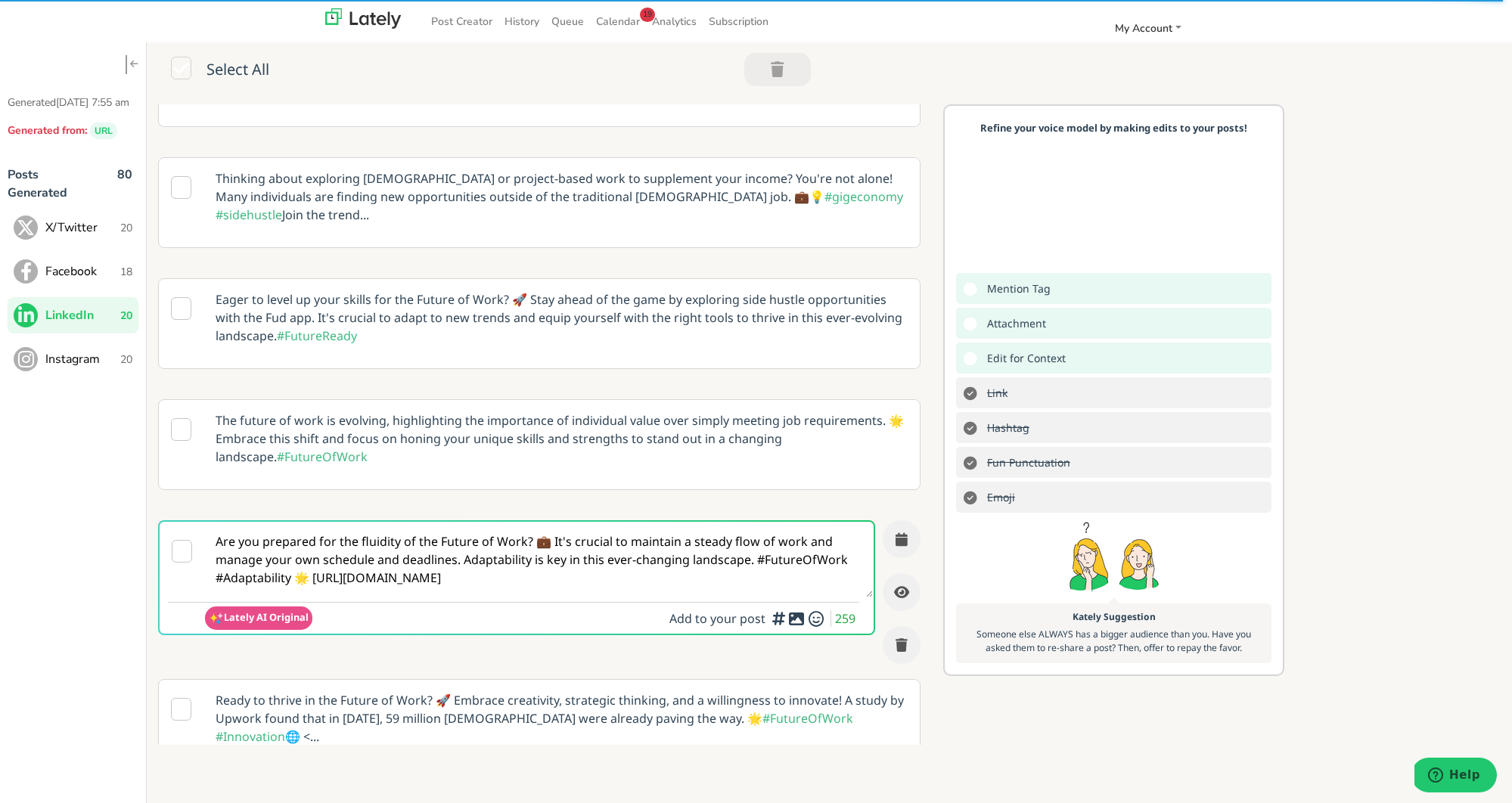
scroll to position [310, 0]
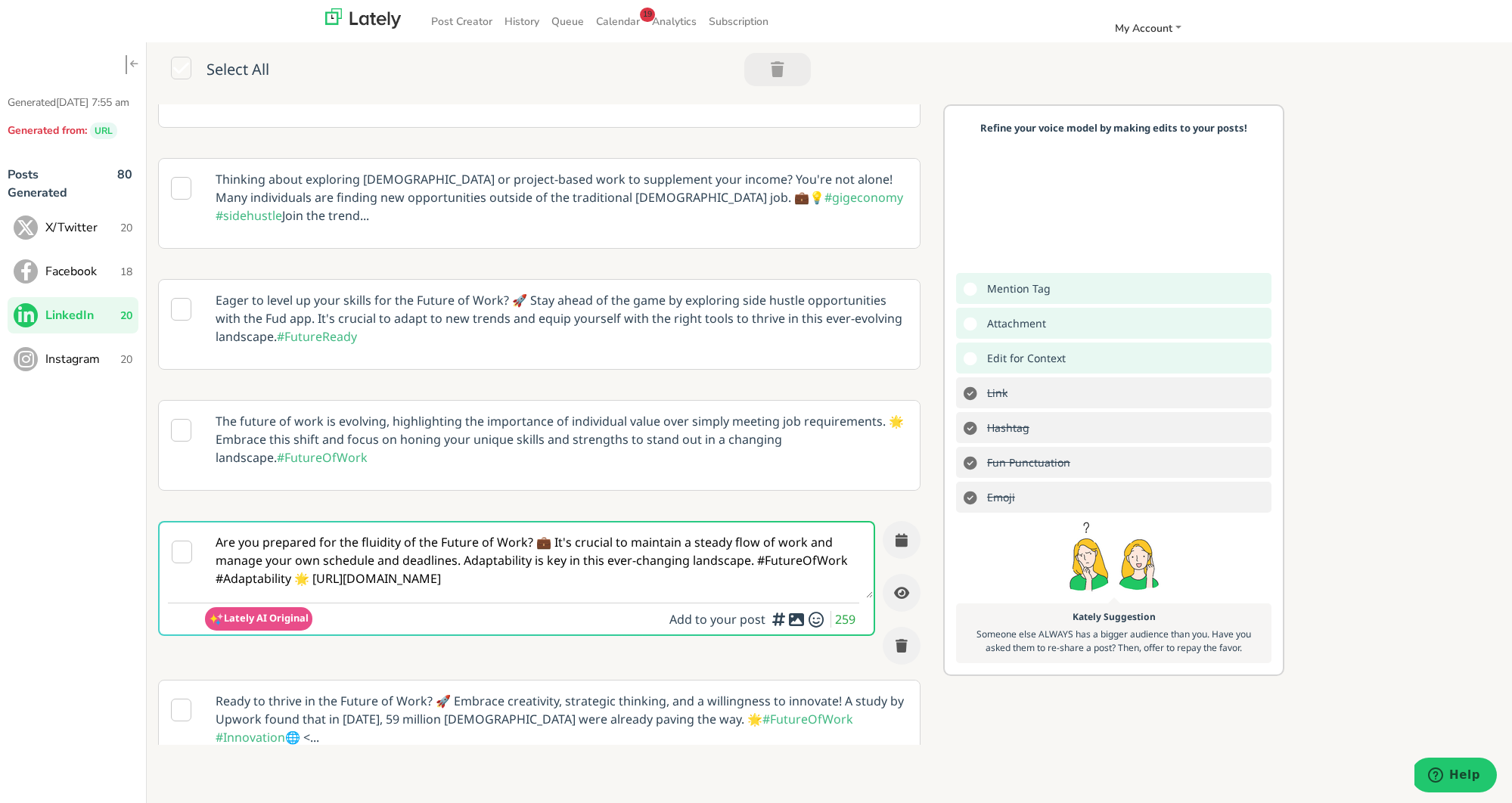
click at [311, 560] on textarea "Are you prepared for the fluidity of the Future of Work? 💼 It's crucial to main…" at bounding box center [539, 560] width 668 height 75
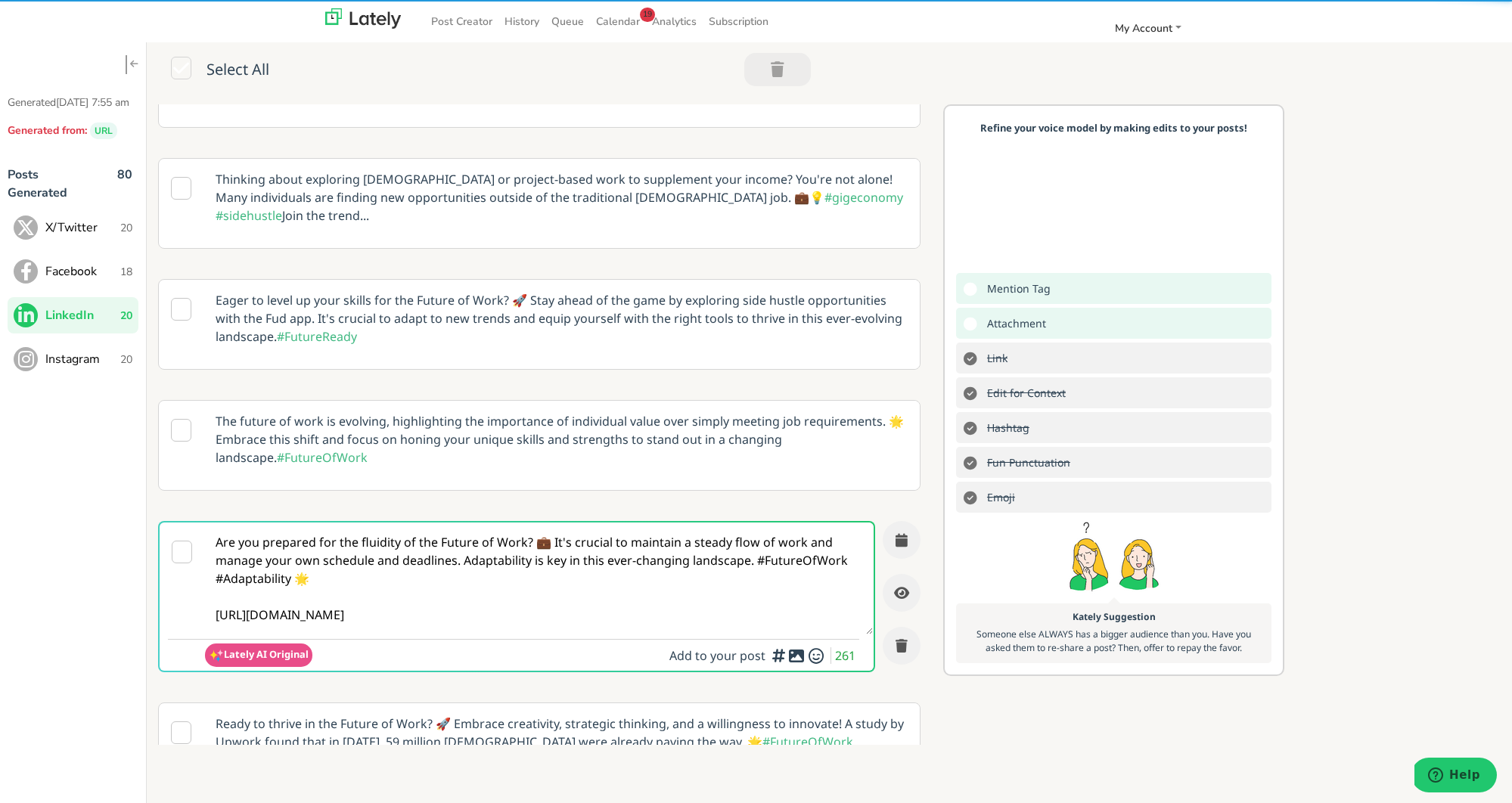
type textarea "Are you prepared for the fluidity of the Future of Work? 💼 It's crucial to main…"
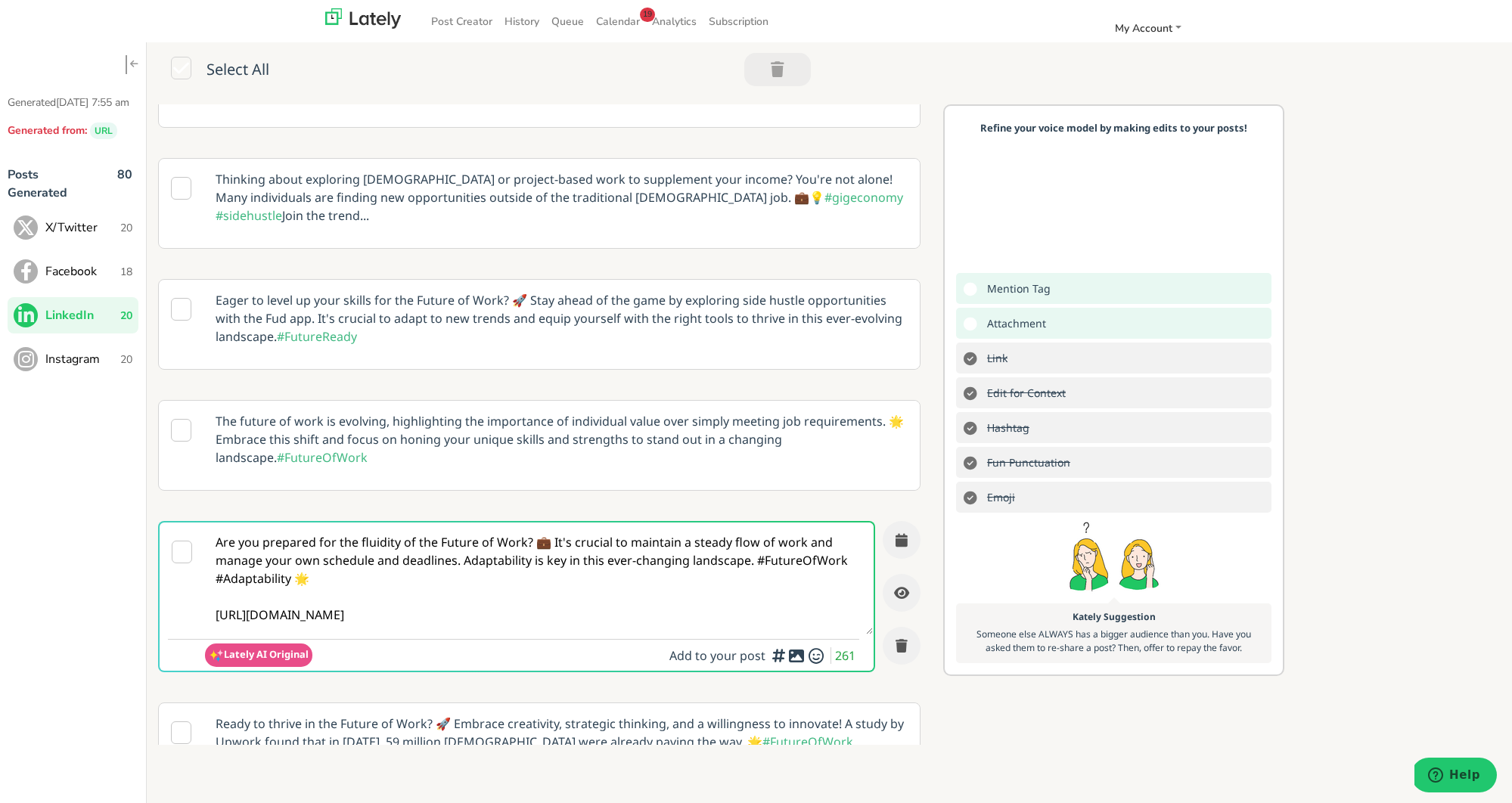
click at [797, 656] on icon at bounding box center [796, 656] width 18 height 1
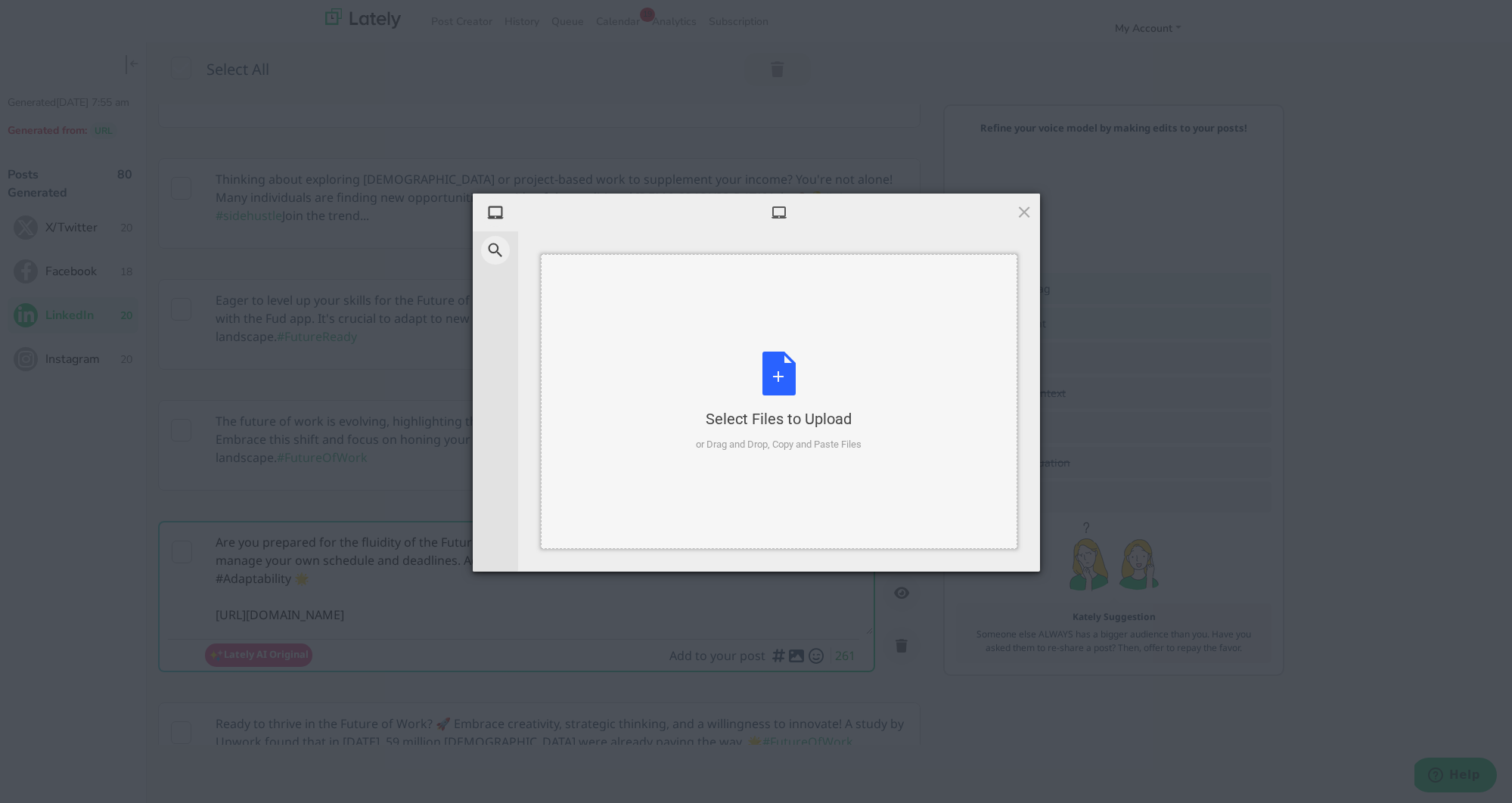
click at [785, 388] on div "Select Files to Upload or Drag and Drop, Copy and Paste Files" at bounding box center [779, 402] width 166 height 101
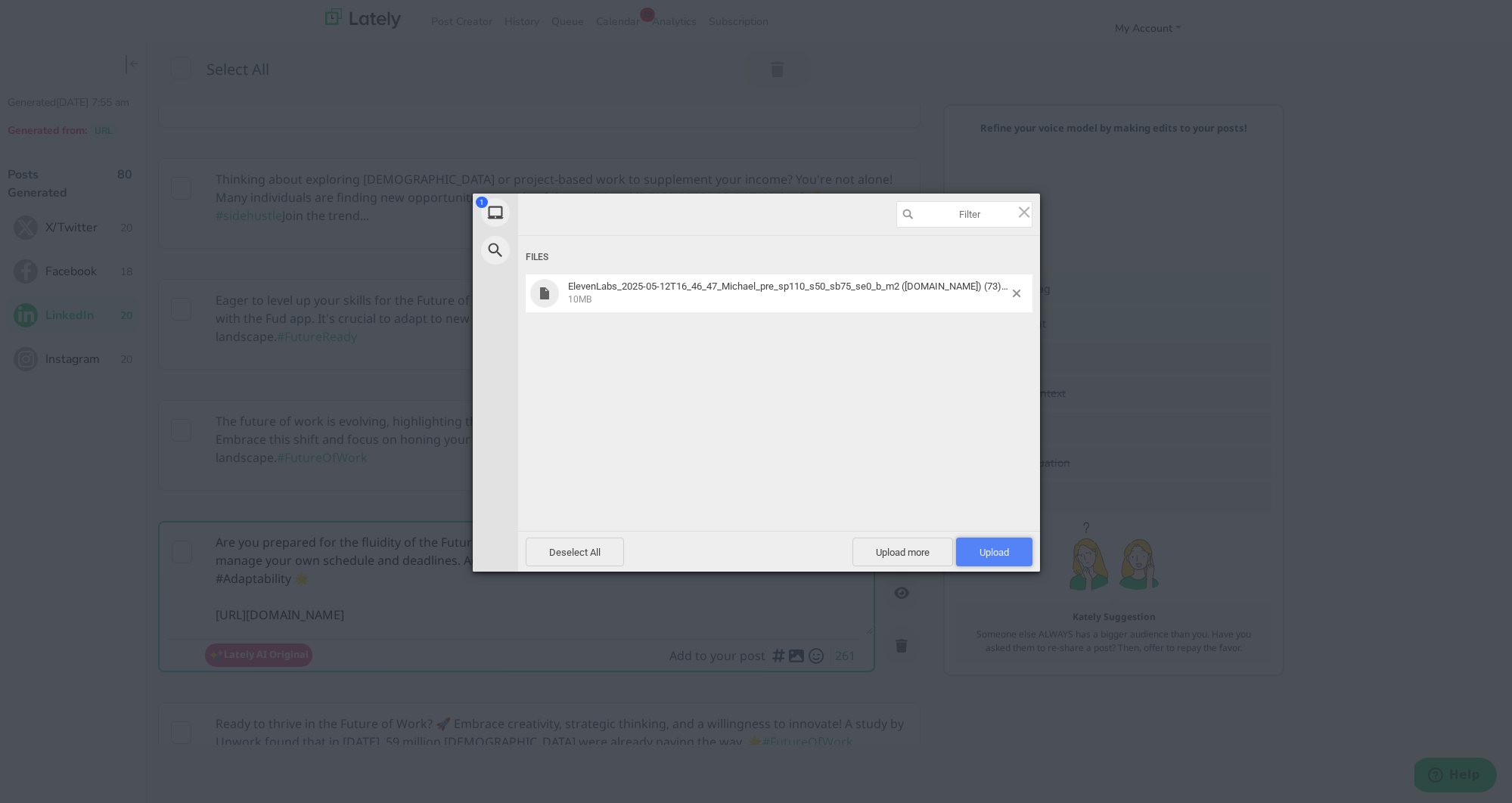
click at [1010, 552] on span "Upload 1" at bounding box center [994, 552] width 76 height 29
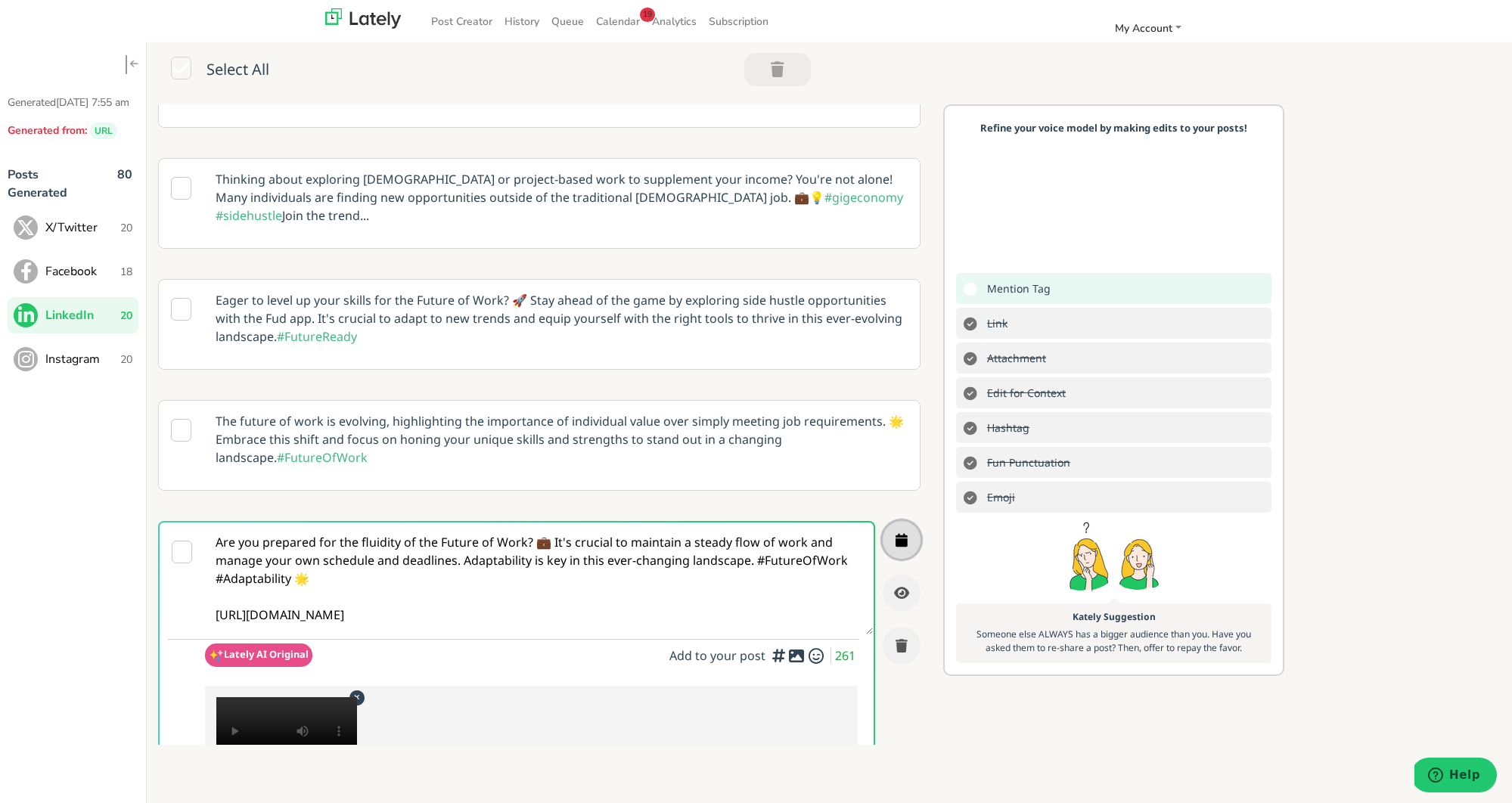
click at [901, 533] on icon "button" at bounding box center [901, 540] width 12 height 14
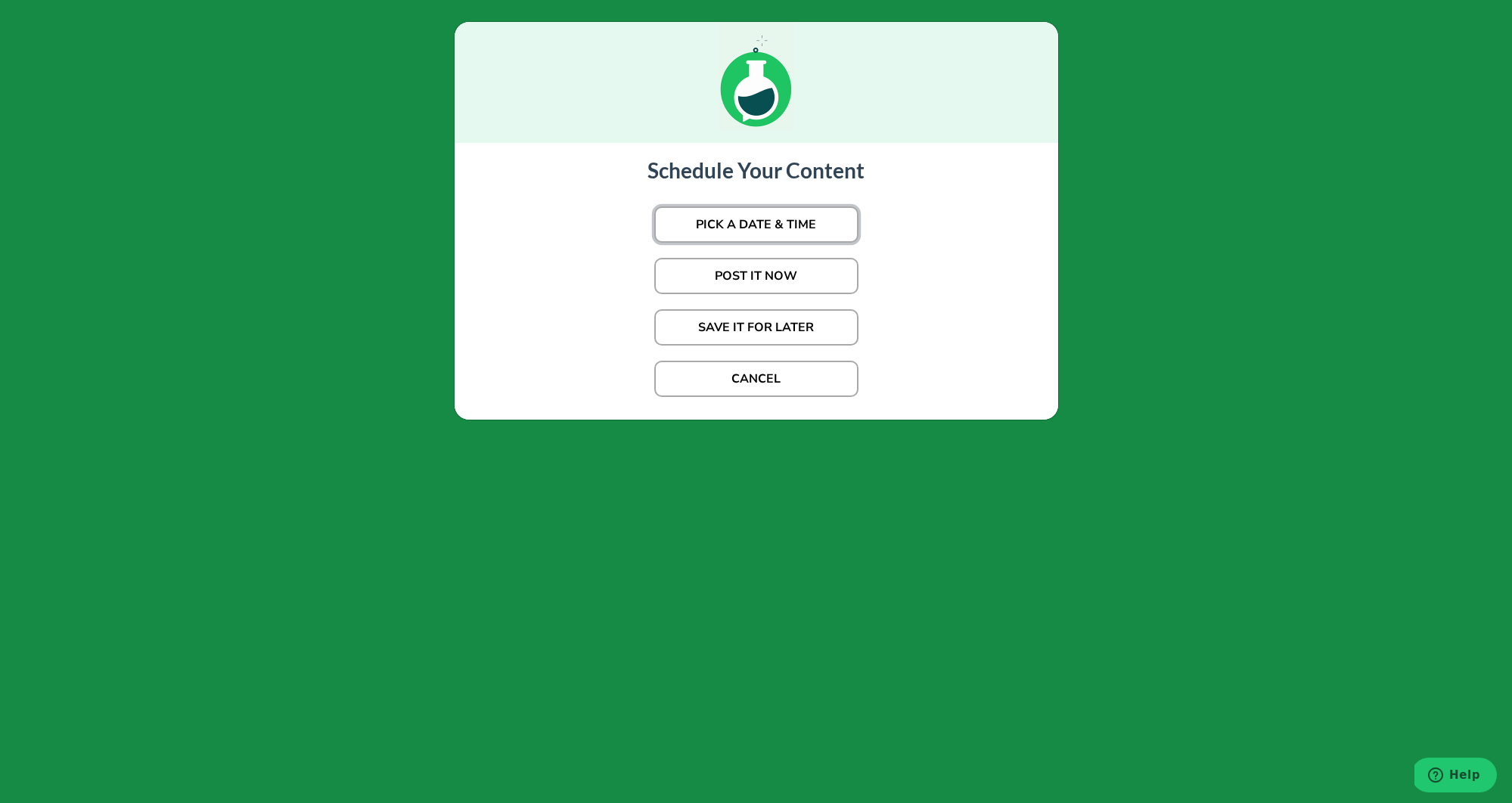
click at [774, 236] on button "PICK A DATE & TIME" at bounding box center [756, 224] width 204 height 36
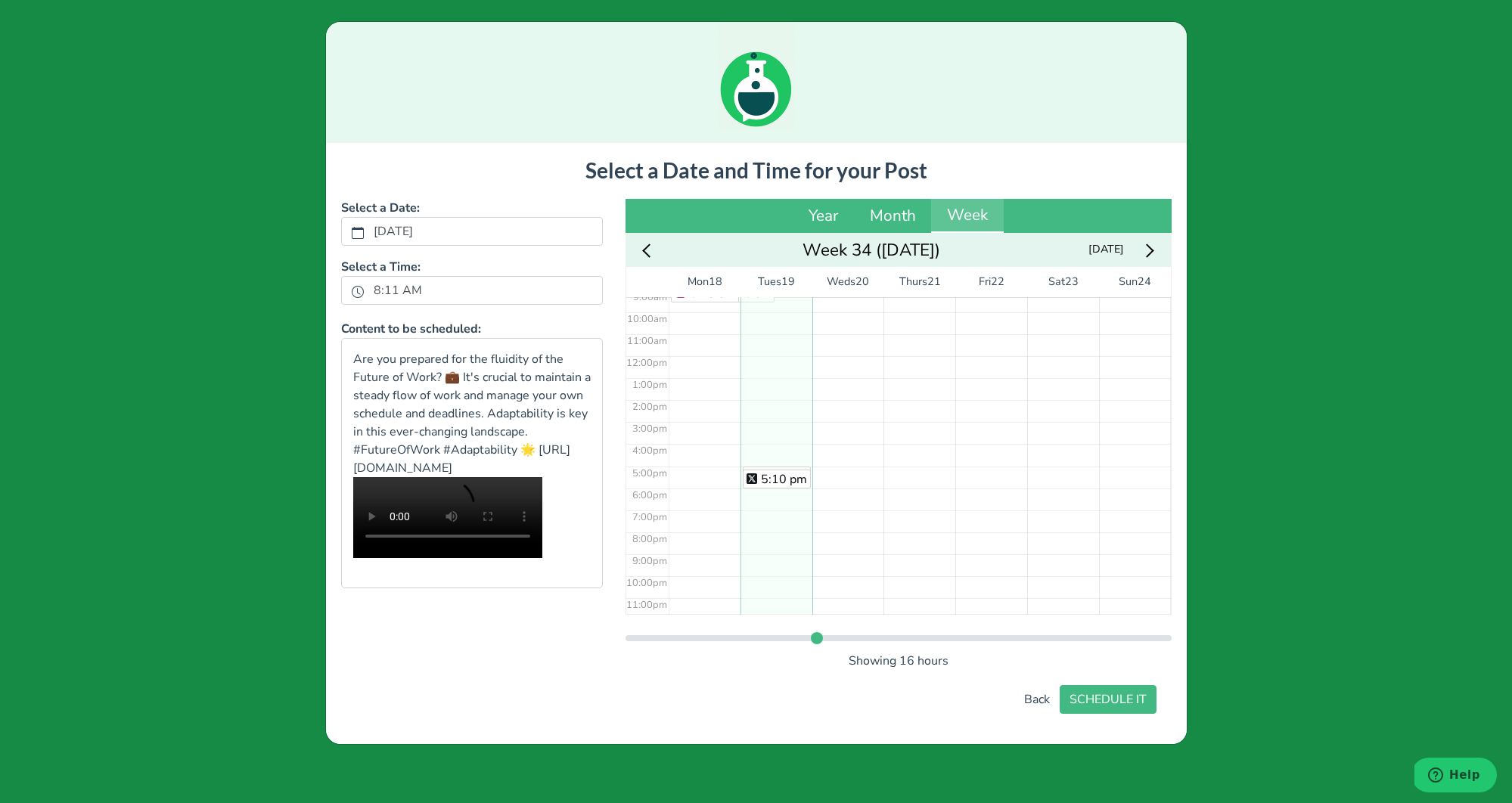
scroll to position [210, 0]
click at [771, 458] on div "5:01 pm 5:10 pm" at bounding box center [777, 351] width 72 height 527
click at [1110, 694] on button "SCHEDULE IT" at bounding box center [1107, 700] width 97 height 29
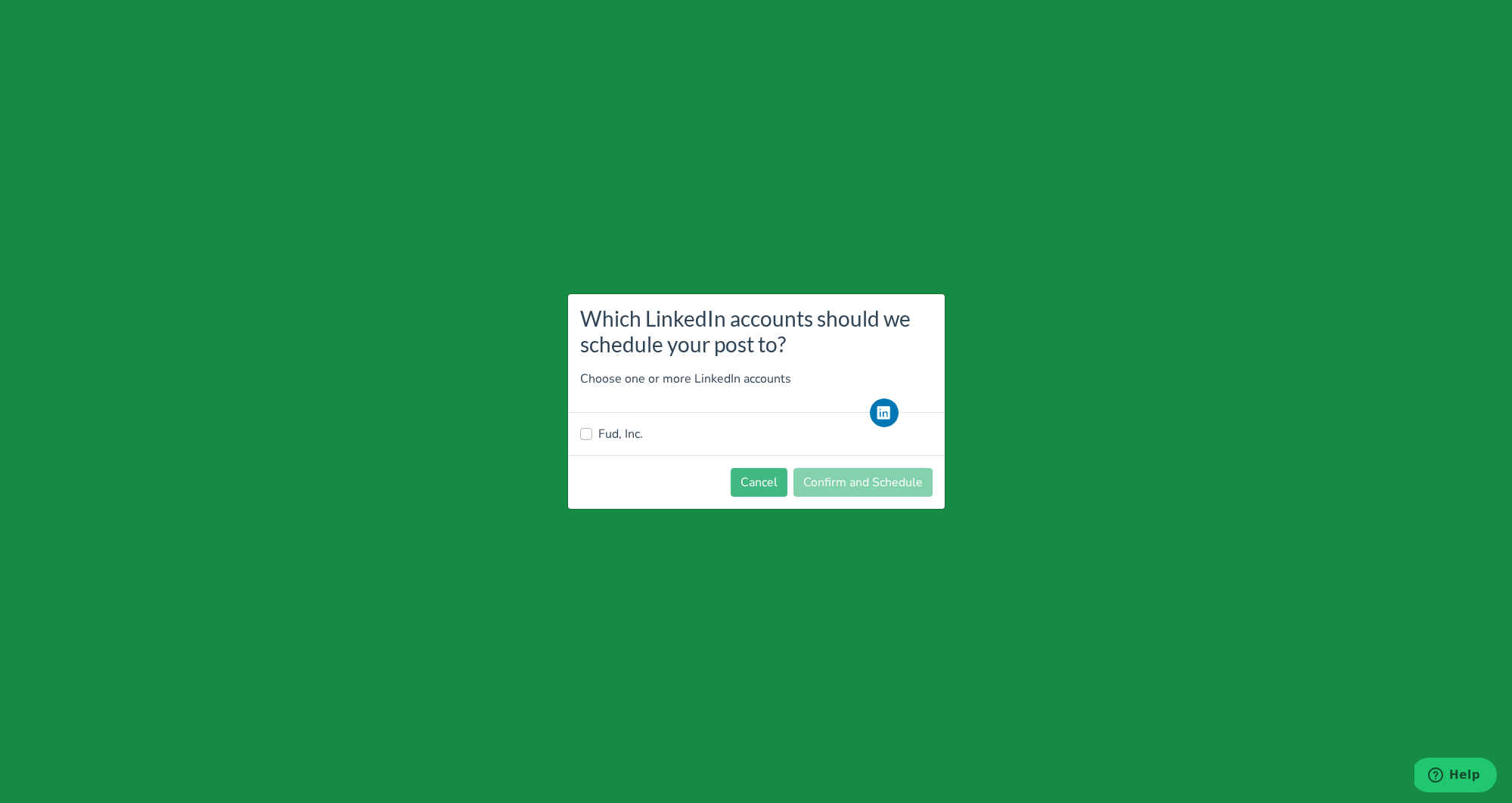
click at [627, 439] on label "Fud, Inc." at bounding box center [620, 434] width 44 height 18
click at [592, 439] on input "Fud, Inc." at bounding box center [586, 433] width 12 height 15
checkbox input "true"
click at [853, 478] on button "Confirm and Schedule" at bounding box center [863, 482] width 139 height 29
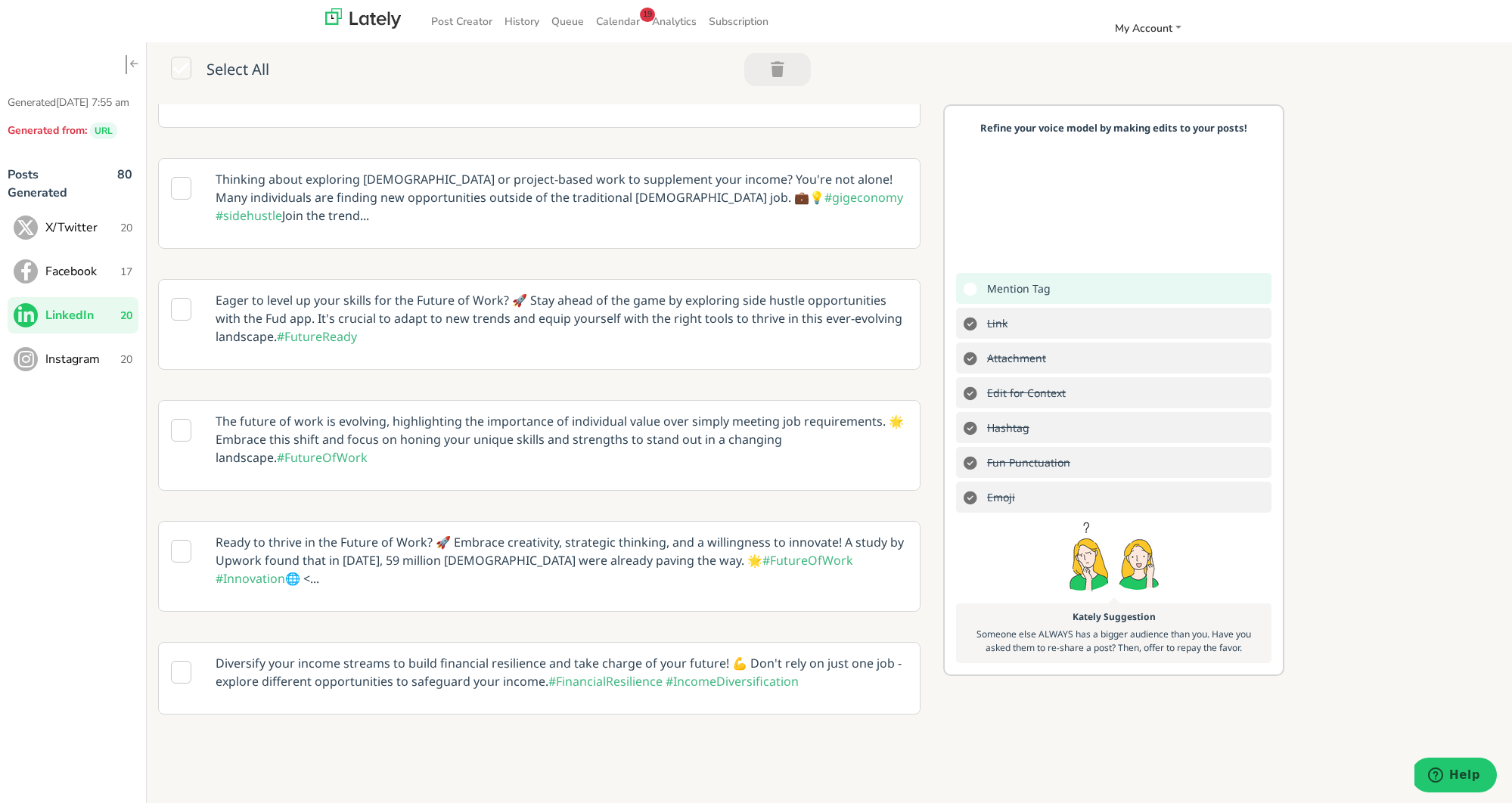
click at [86, 369] on span "Instagram" at bounding box center [83, 358] width 75 height 18
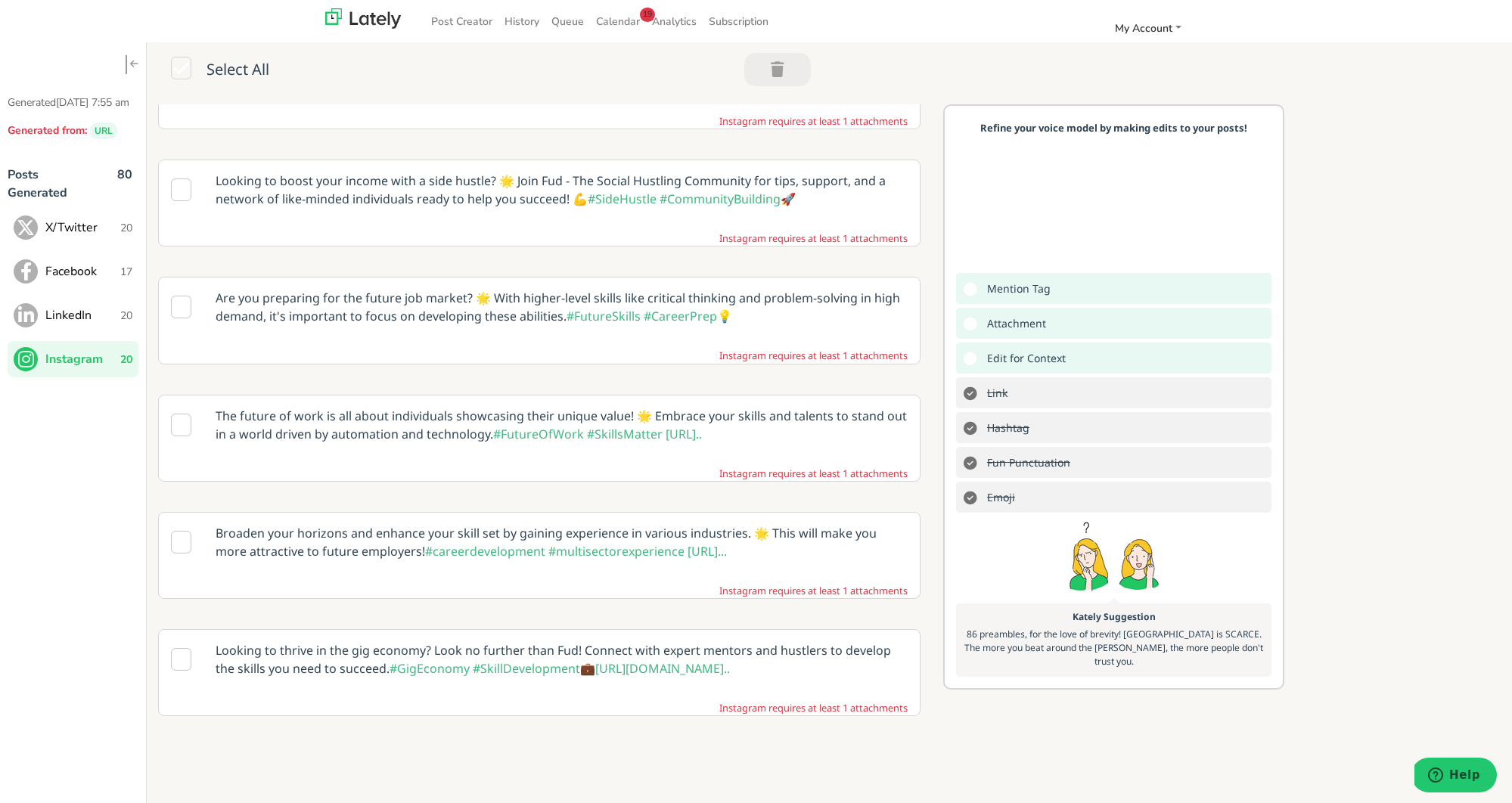
scroll to position [515, 0]
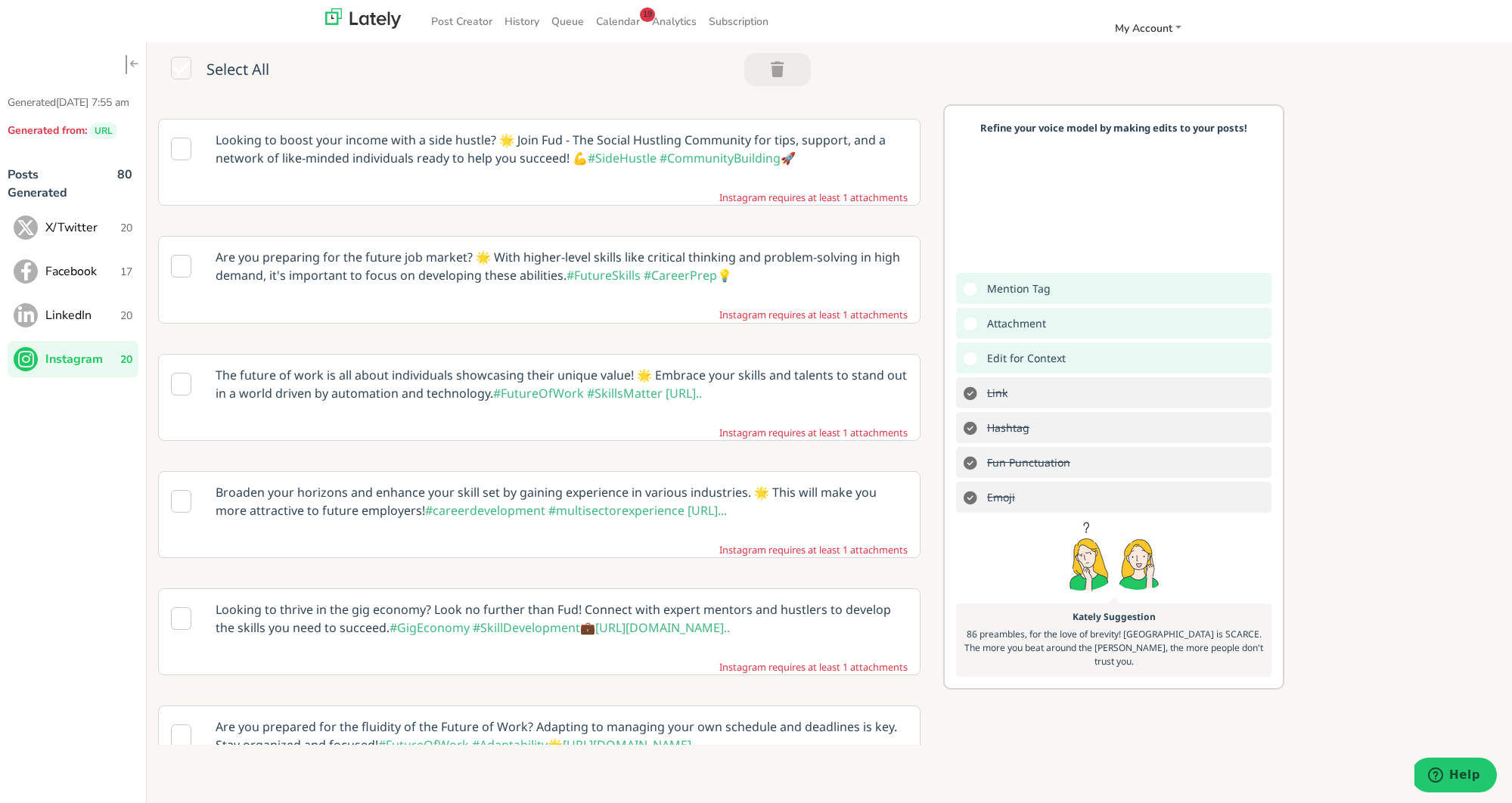
click at [454, 368] on p "The future of work is all about individuals showcasing their unique value! 🌟 Em…" at bounding box center [562, 384] width 715 height 59
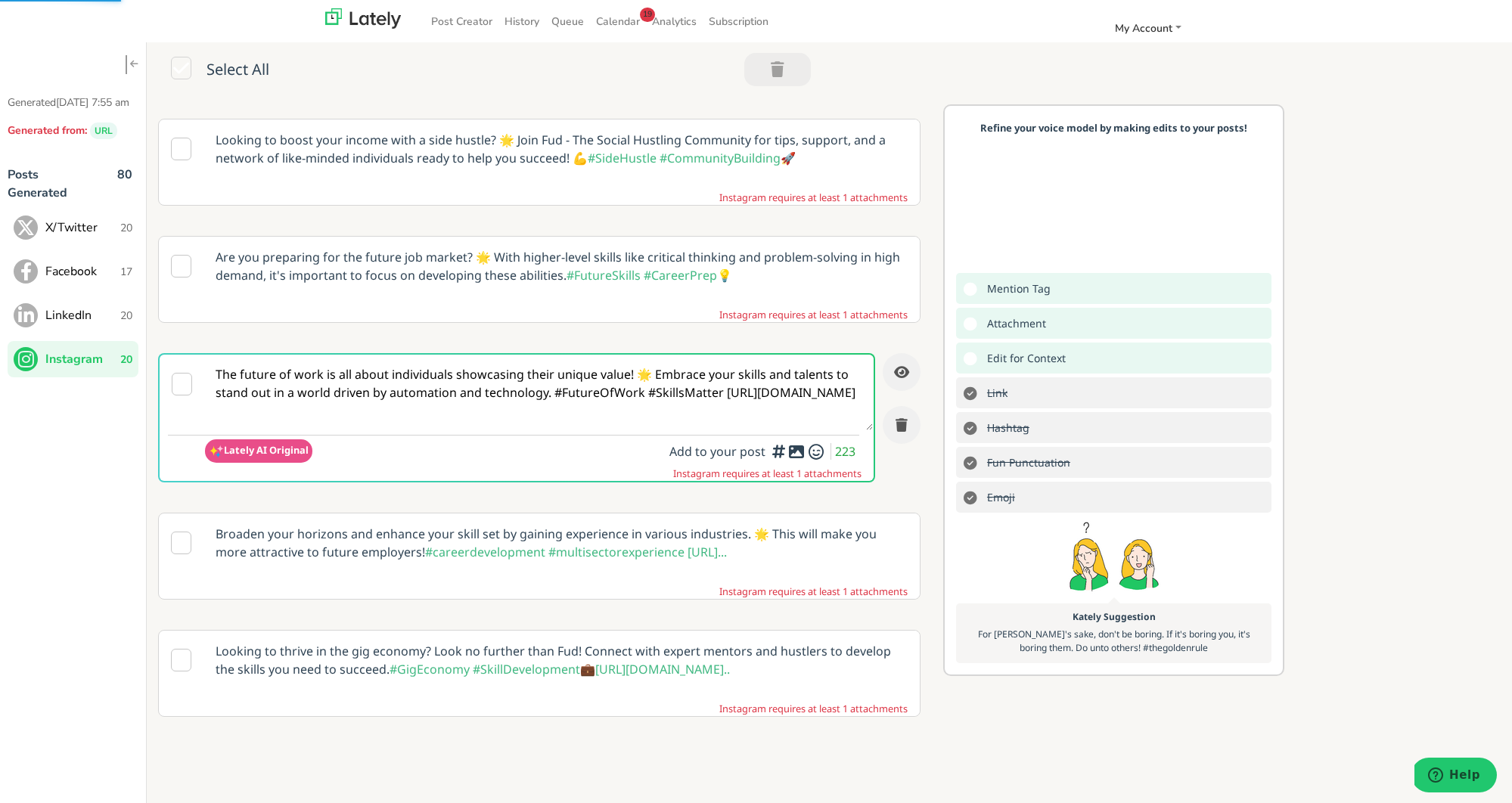
scroll to position [491, 0]
click at [221, 393] on textarea "The future of work is all about individuals showcasing their unique value! 🌟 Em…" at bounding box center [539, 393] width 668 height 75
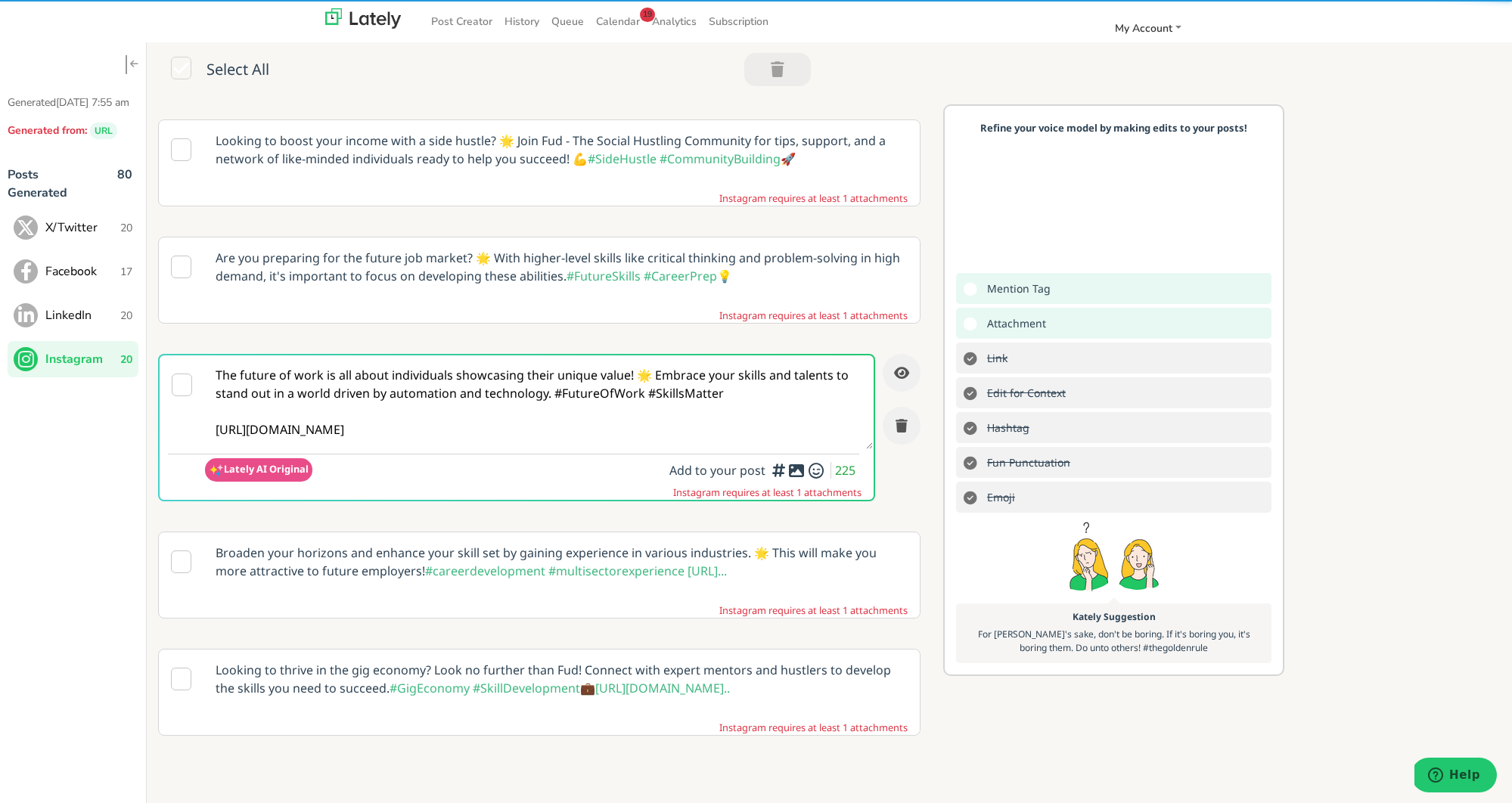
type textarea "The future of work is all about individuals showcasing their unique value! 🌟 Em…"
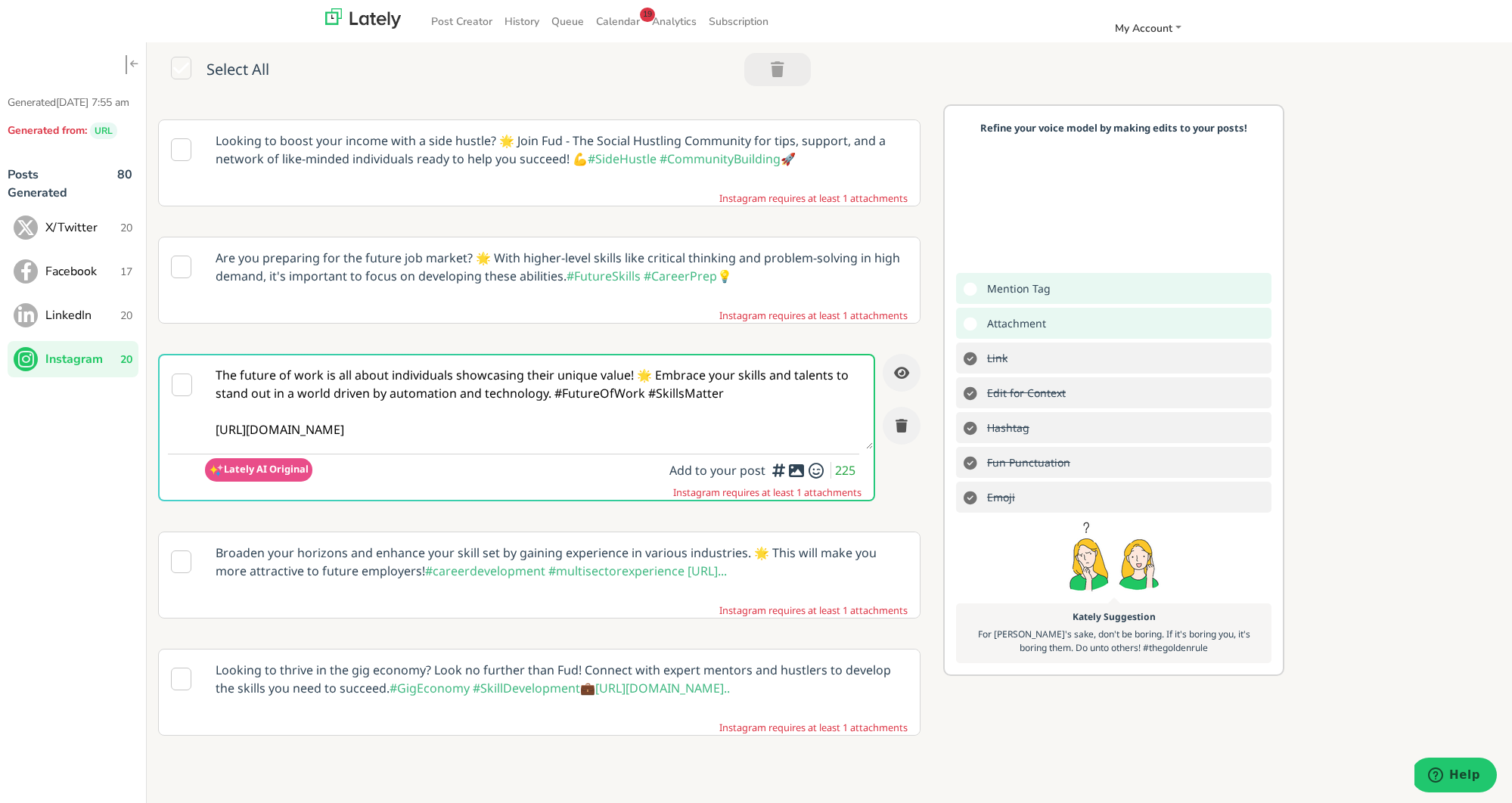
click at [795, 470] on icon at bounding box center [796, 470] width 18 height 1
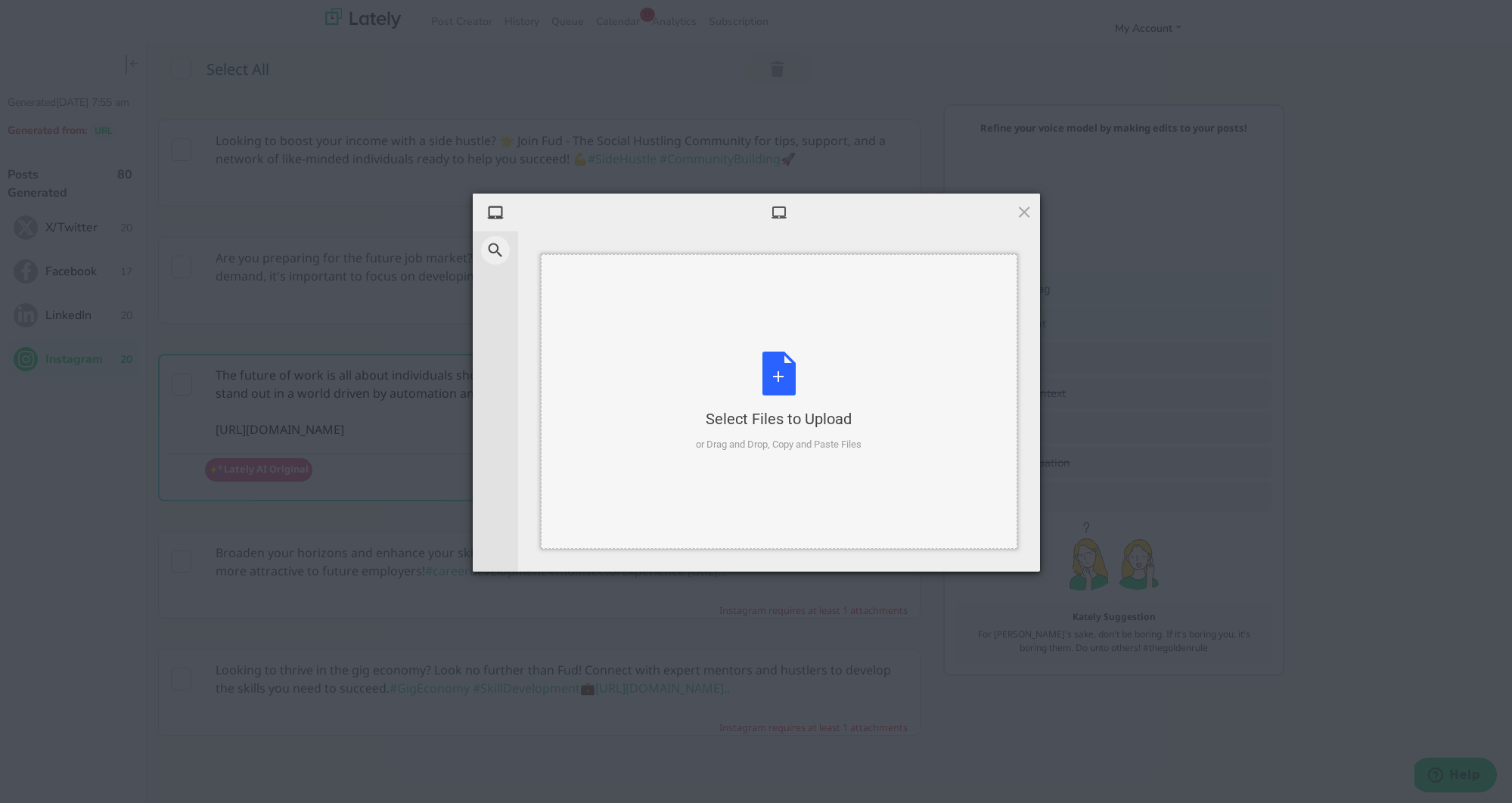
click at [785, 395] on div "Select Files to Upload or Drag and Drop, Copy and Paste Files" at bounding box center [779, 402] width 166 height 101
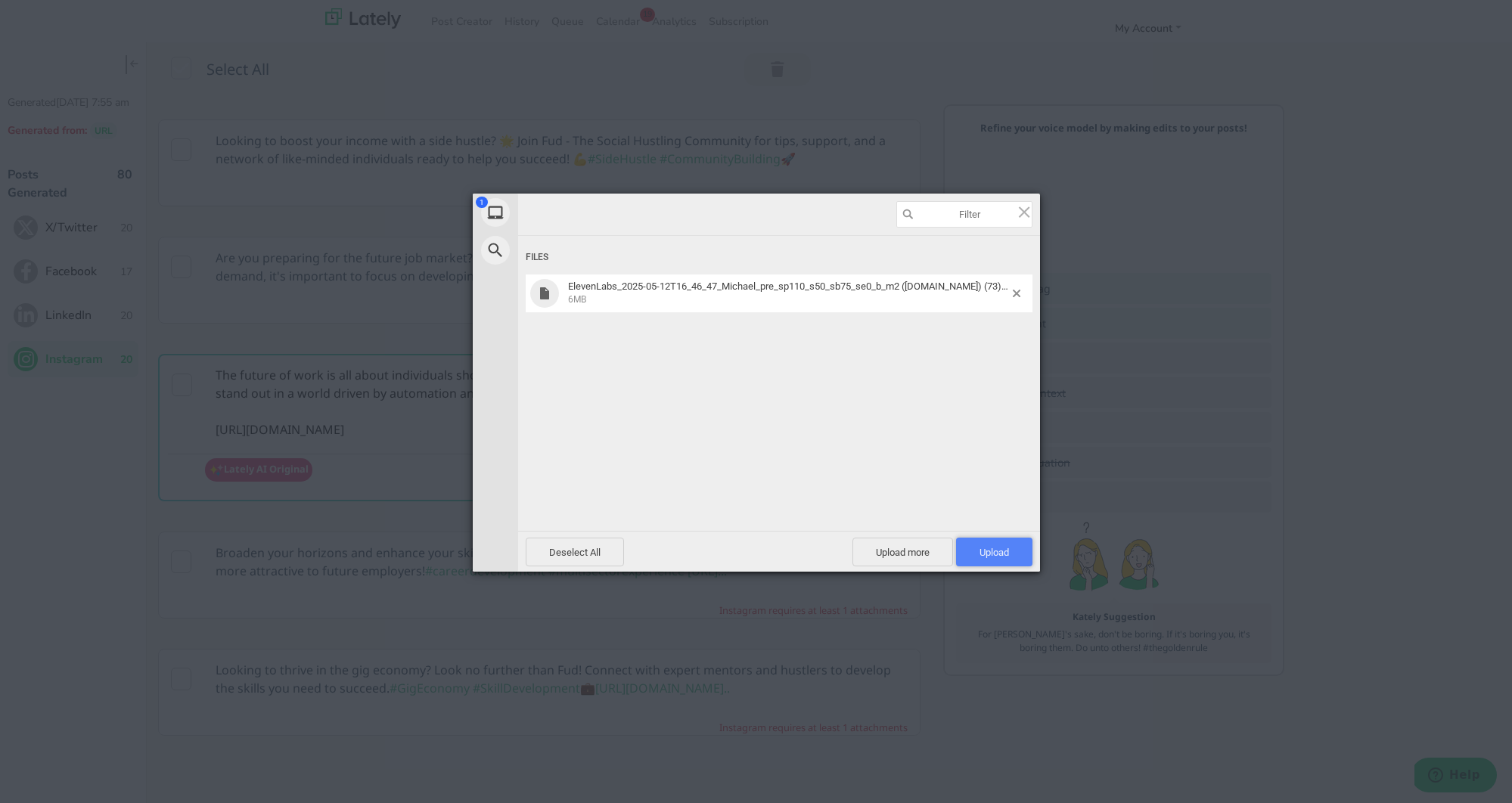
click at [969, 543] on span "Upload 1" at bounding box center [994, 552] width 76 height 29
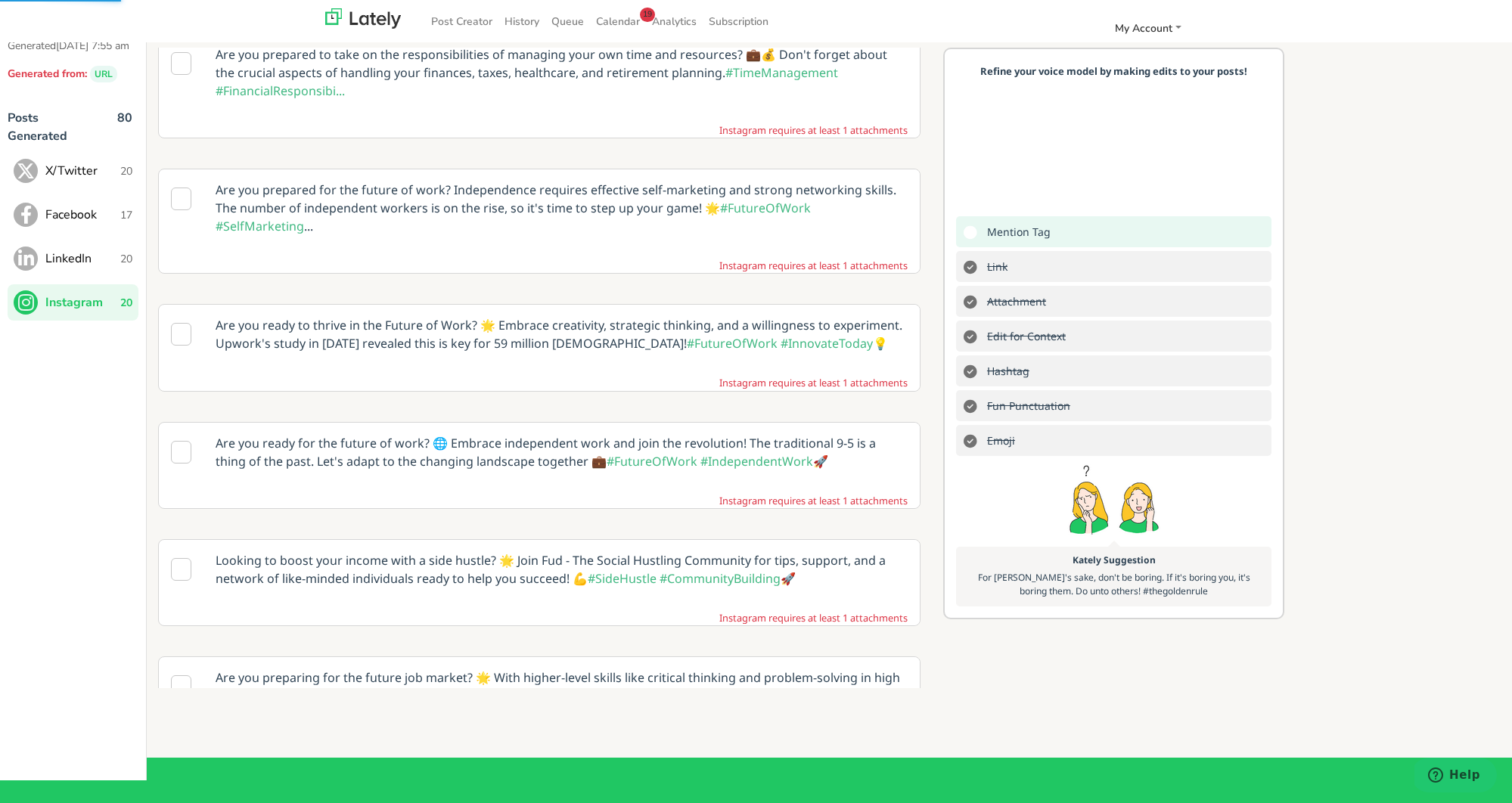
scroll to position [0, 0]
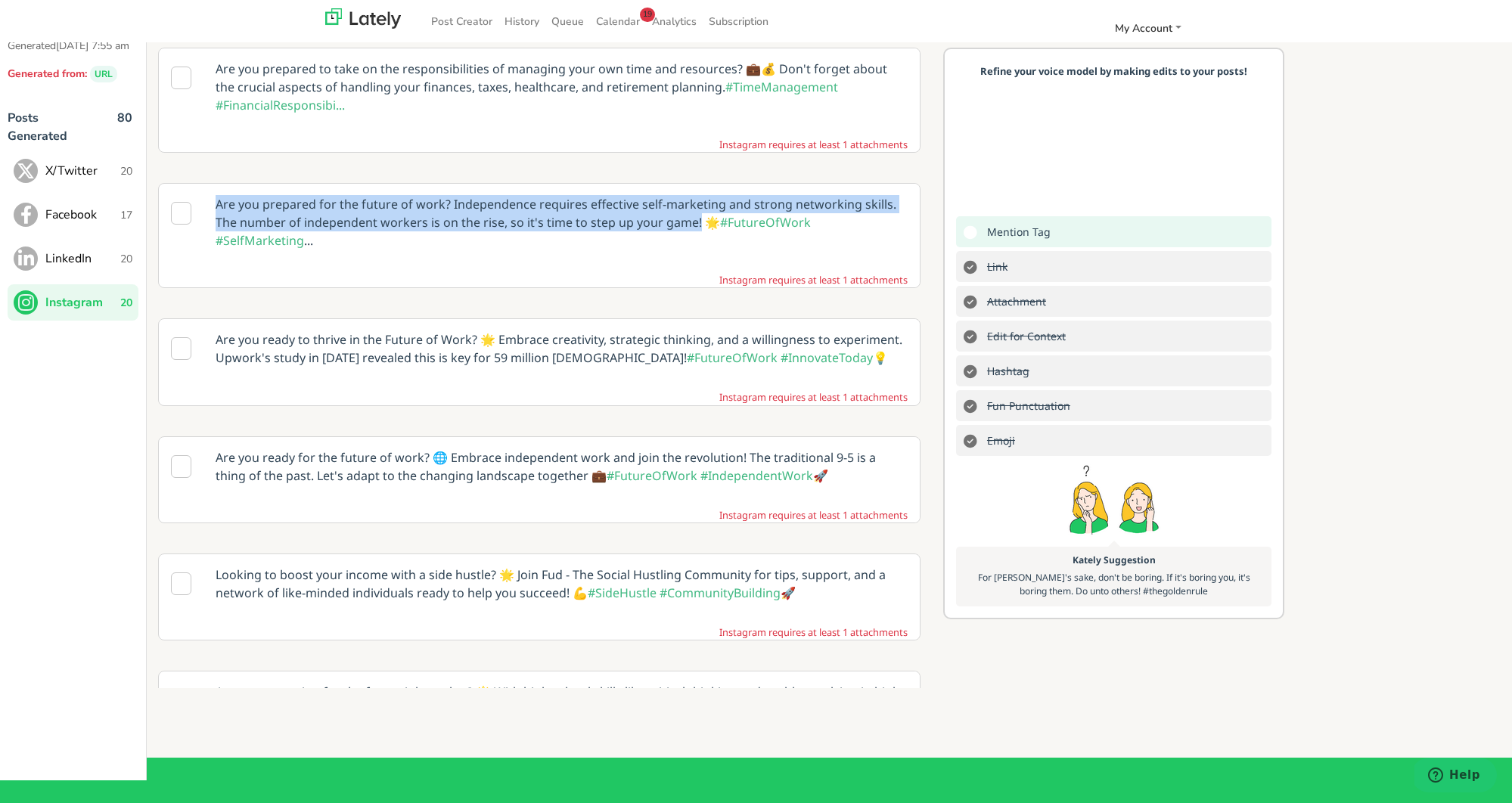
drag, startPoint x: 695, startPoint y: 222, endPoint x: 213, endPoint y: 208, distance: 482.2
click at [213, 208] on p "Are you prepared for the future of work? Independence requires effective self-m…" at bounding box center [562, 222] width 715 height 77
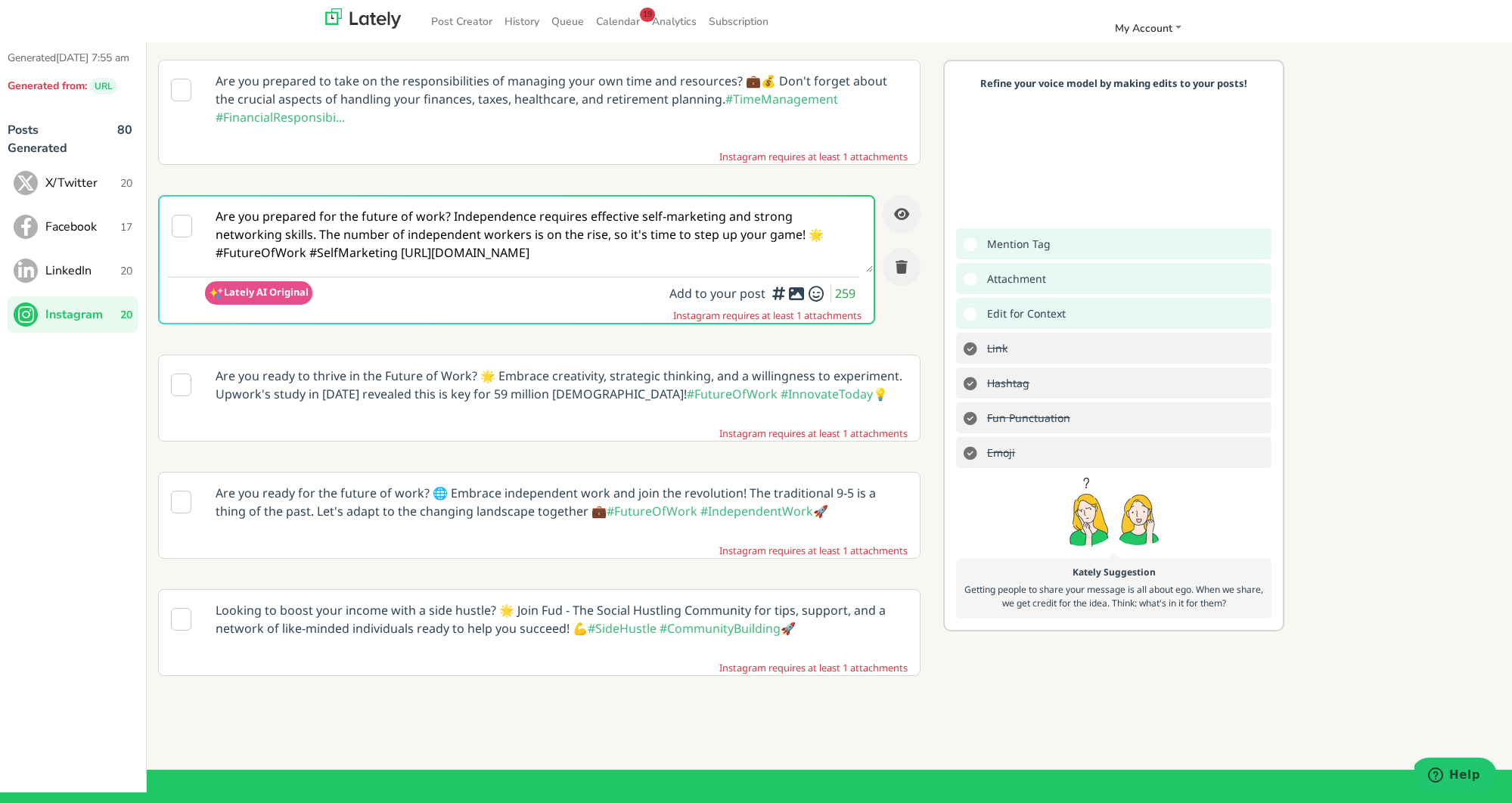
click at [454, 226] on textarea "Are you prepared for the future of work? Independence requires effective self-m…" at bounding box center [539, 234] width 668 height 75
drag, startPoint x: 729, startPoint y: 234, endPoint x: 216, endPoint y: 224, distance: 513.1
click at [216, 224] on textarea "Are you prepared for the future of work? Independence requires effective self-m…" at bounding box center [539, 234] width 668 height 75
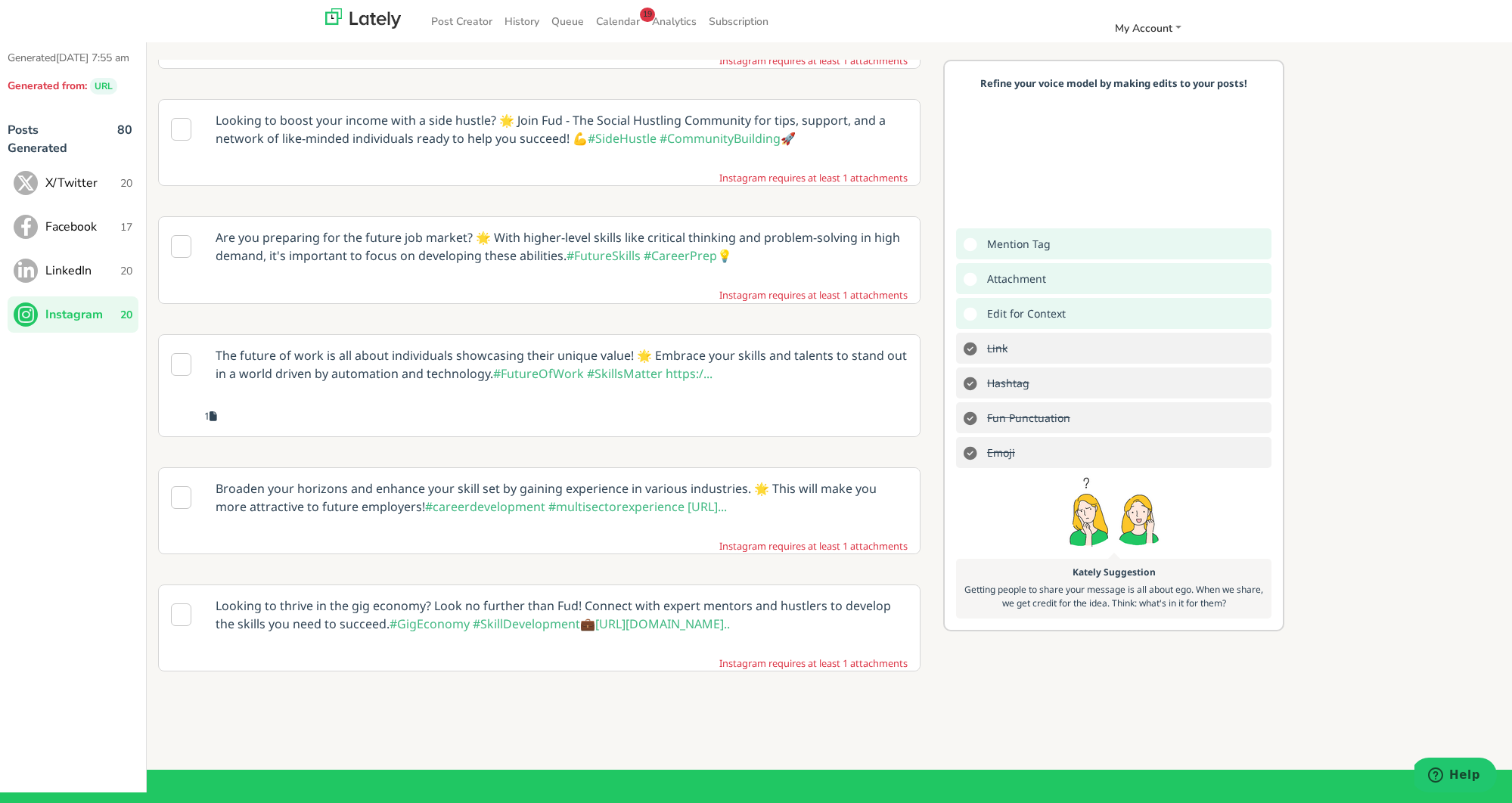
scroll to position [539, 0]
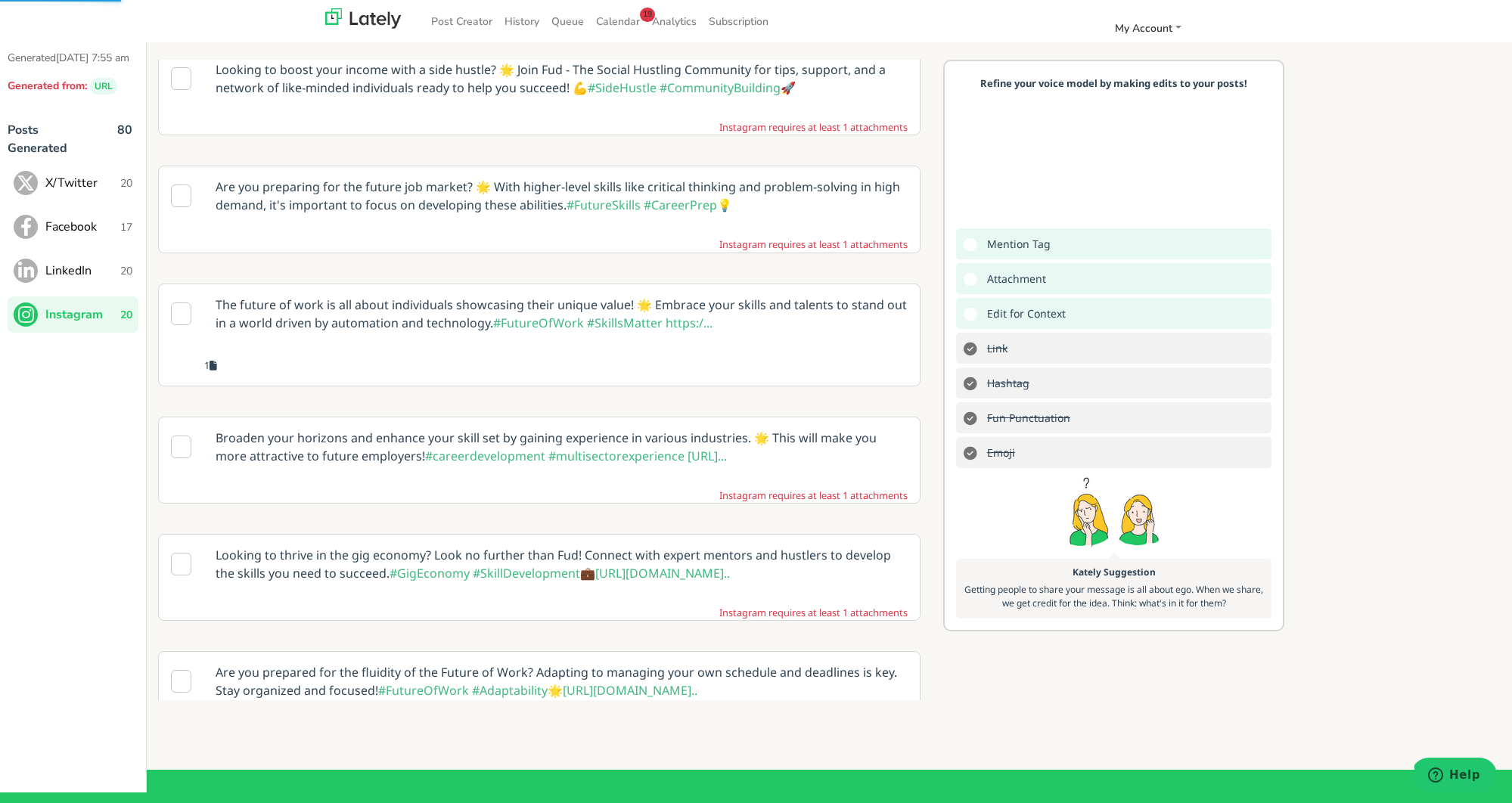
click at [531, 310] on p "The future of work is all about individuals showcasing their unique value! 🌟 Em…" at bounding box center [562, 313] width 715 height 59
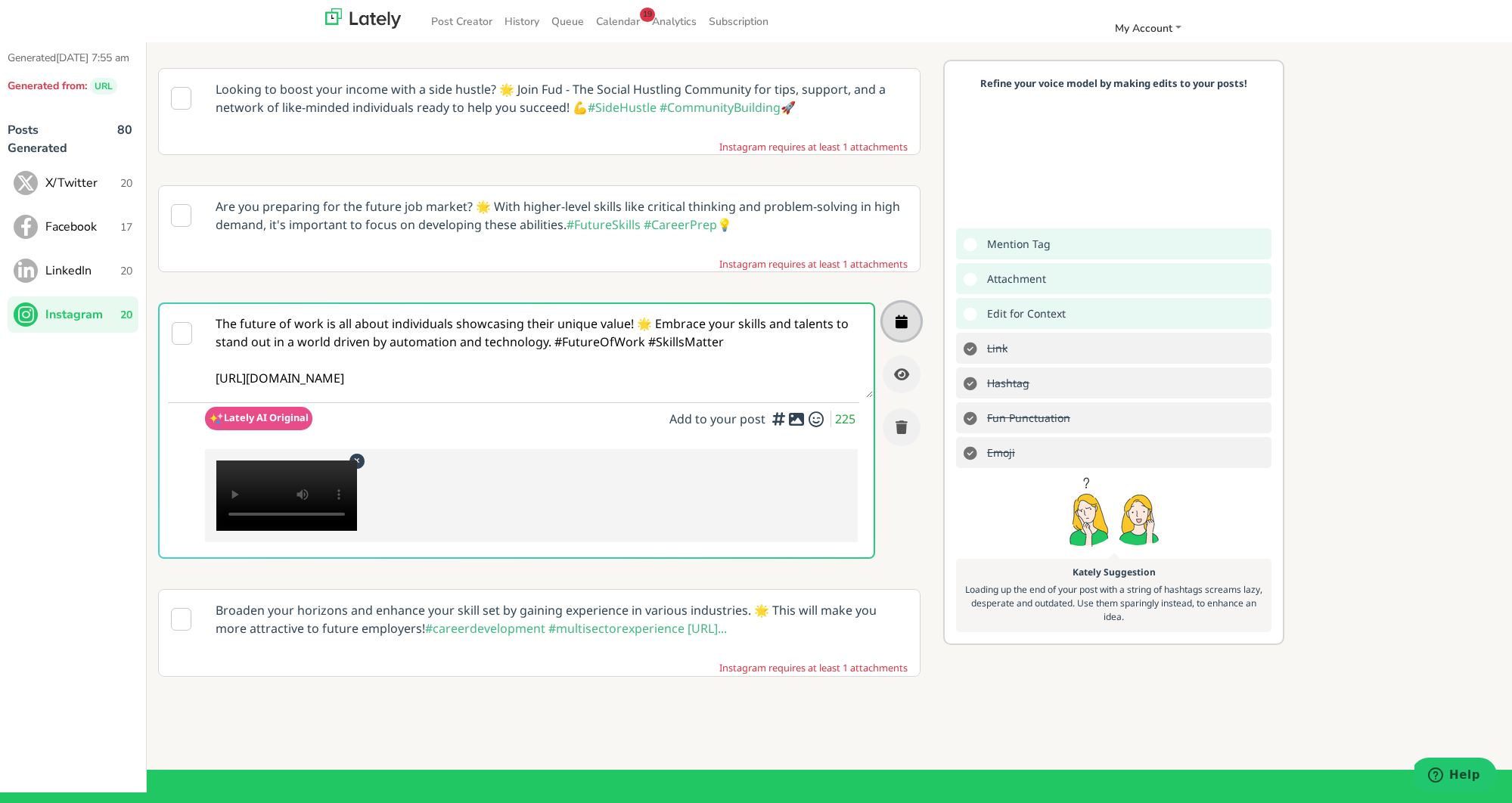
scroll to position [497, 0]
click at [888, 304] on button "button" at bounding box center [901, 322] width 38 height 38
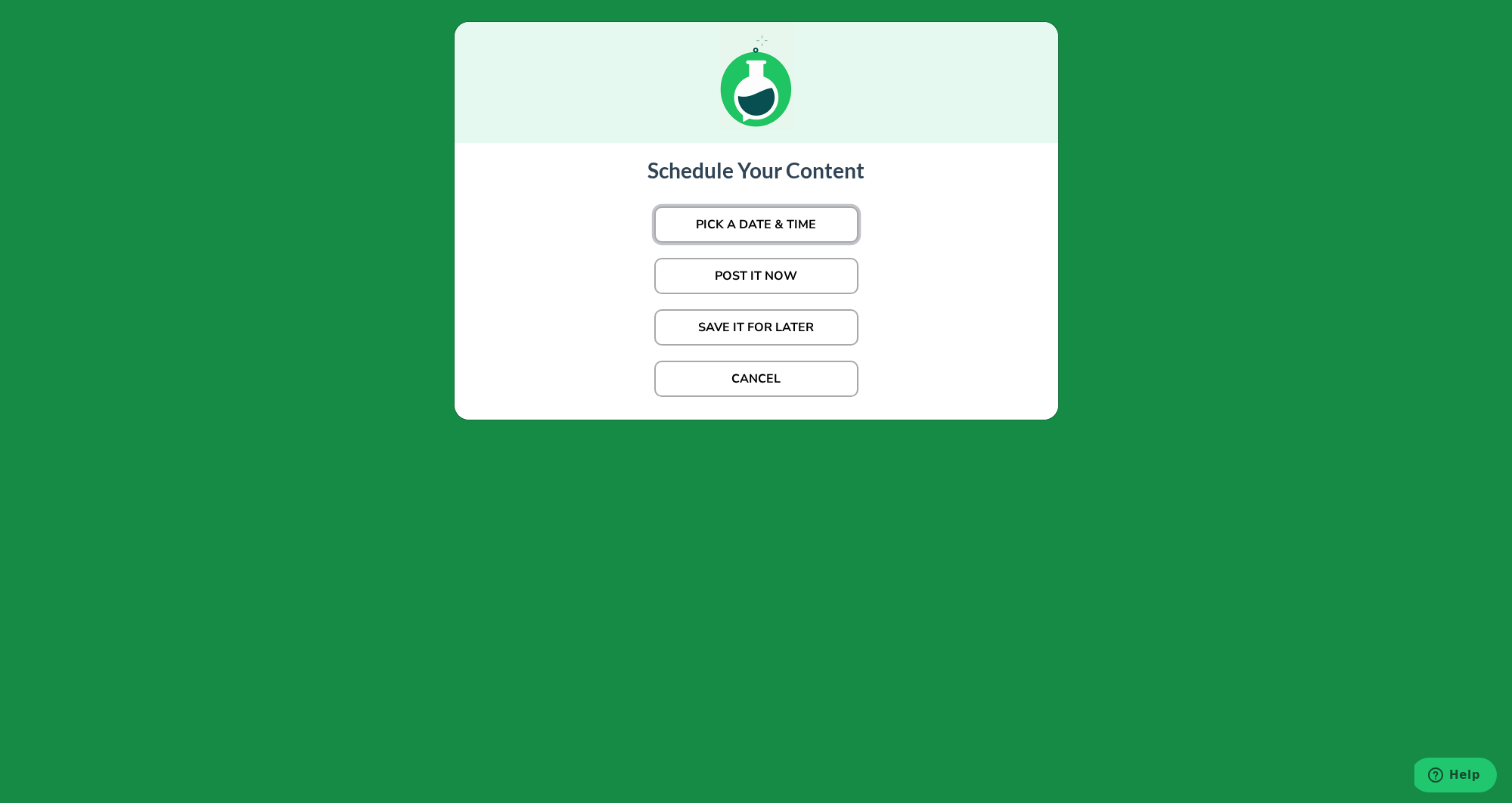
click at [798, 228] on button "PICK A DATE & TIME" at bounding box center [756, 224] width 204 height 36
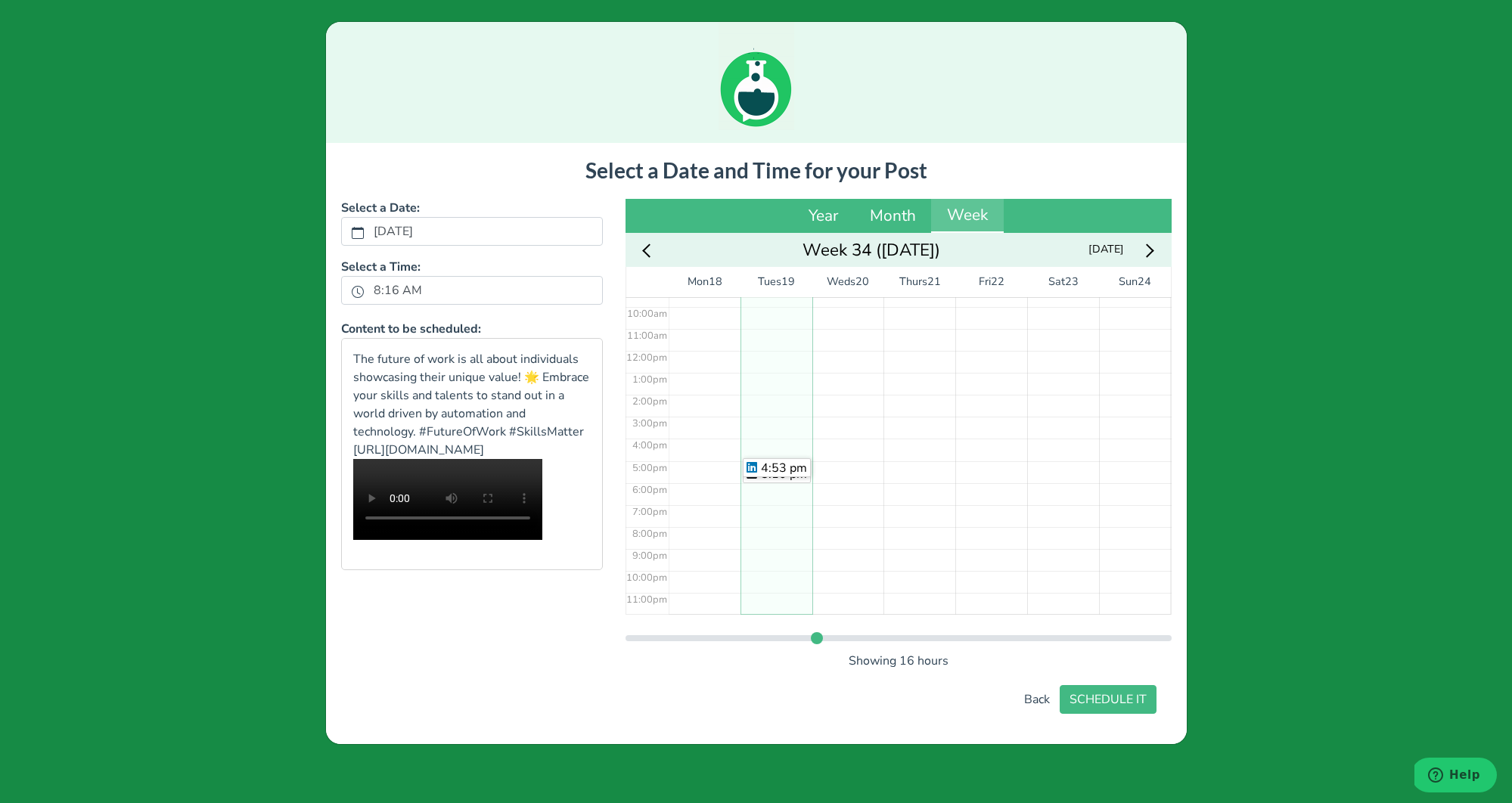
click at [771, 458] on div "4:53 pm" at bounding box center [777, 468] width 68 height 19
click at [771, 456] on div "4:53 pm 5:01 pm 5:10 pm" at bounding box center [777, 351] width 72 height 527
click at [1112, 689] on button "SCHEDULE IT" at bounding box center [1107, 700] width 97 height 29
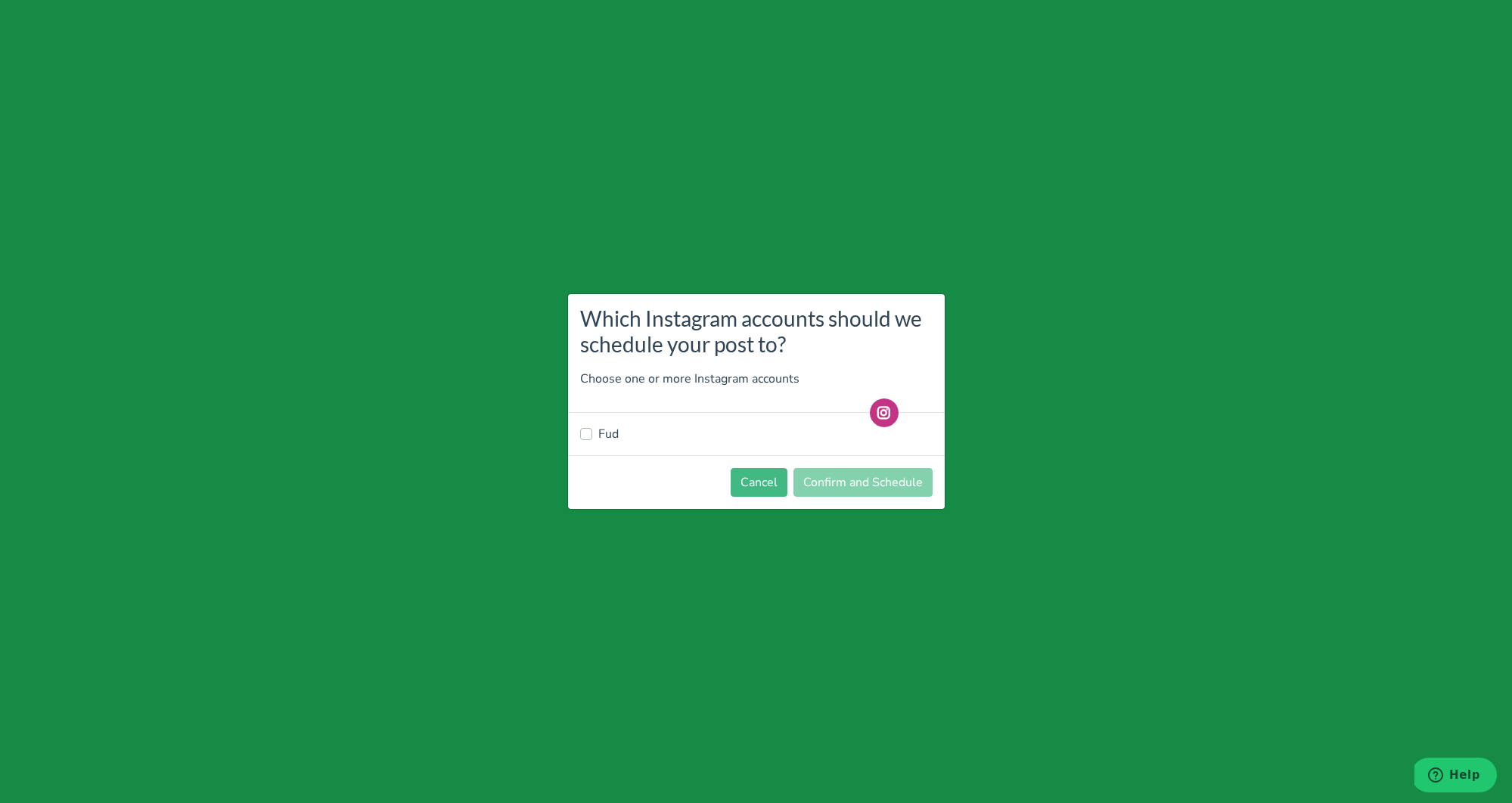
click at [611, 437] on label "Fud" at bounding box center [608, 434] width 21 height 18
click at [592, 437] on input "Fud" at bounding box center [586, 433] width 12 height 15
checkbox input "true"
click at [866, 473] on button "Confirm and Schedule" at bounding box center [863, 482] width 139 height 29
